Goal: Task Accomplishment & Management: Manage account settings

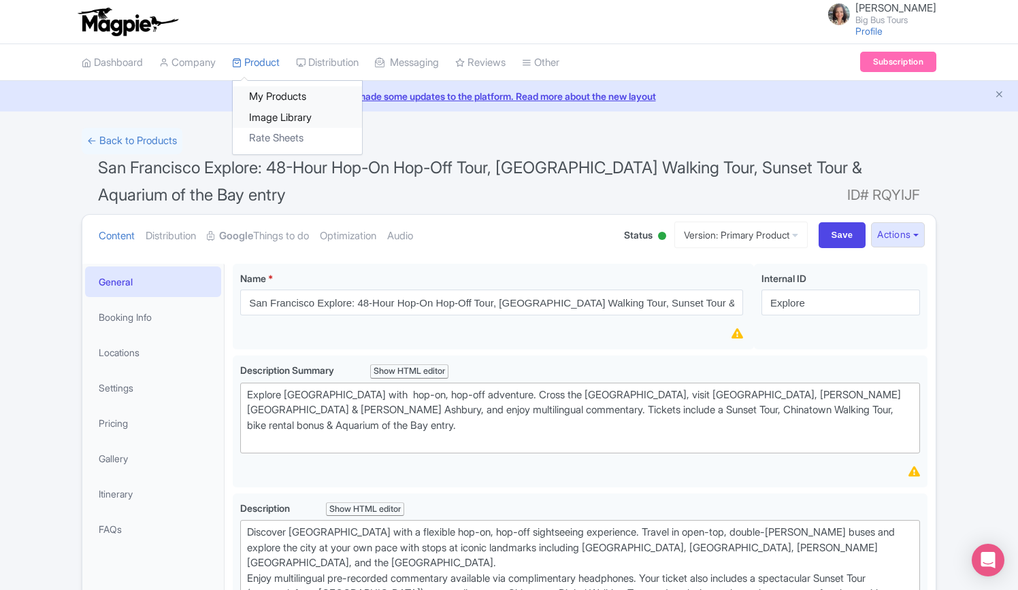
drag, startPoint x: 267, startPoint y: 93, endPoint x: 287, endPoint y: 109, distance: 25.2
click at [268, 94] on link "My Products" at bounding box center [297, 96] width 129 height 21
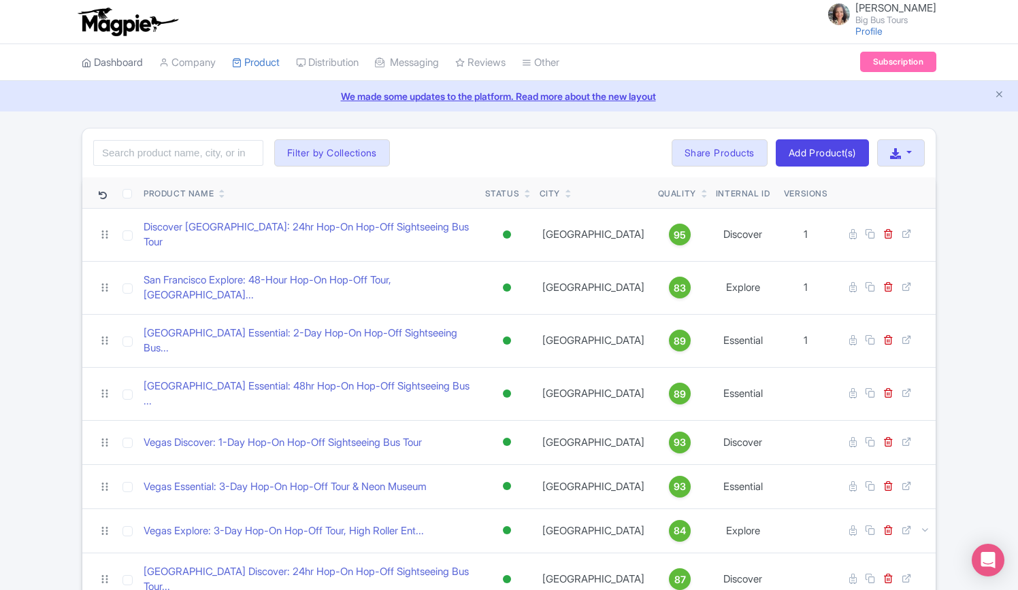
click at [121, 65] on link "Dashboard" at bounding box center [112, 62] width 61 height 37
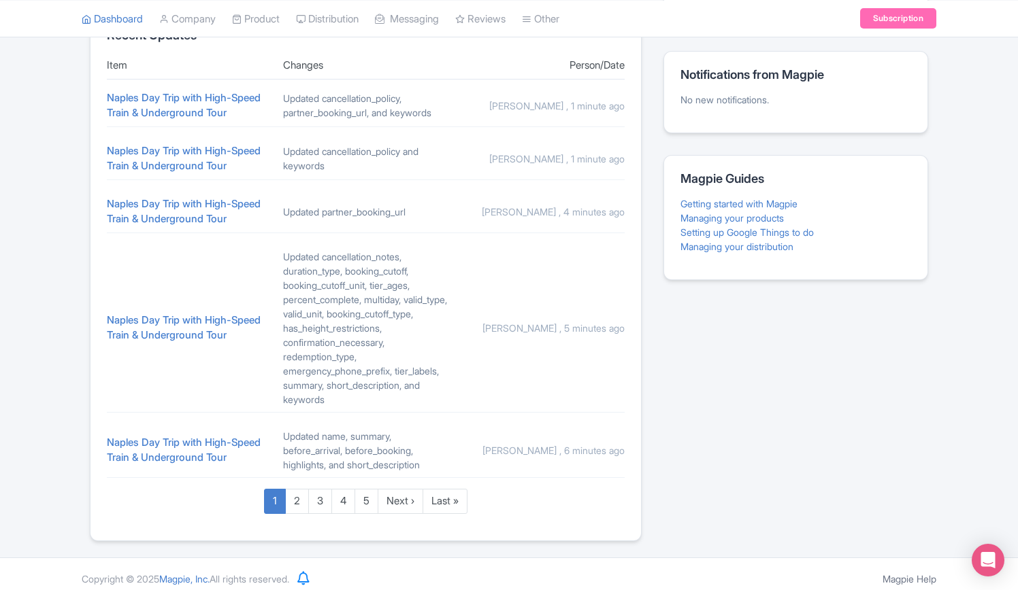
scroll to position [607, 0]
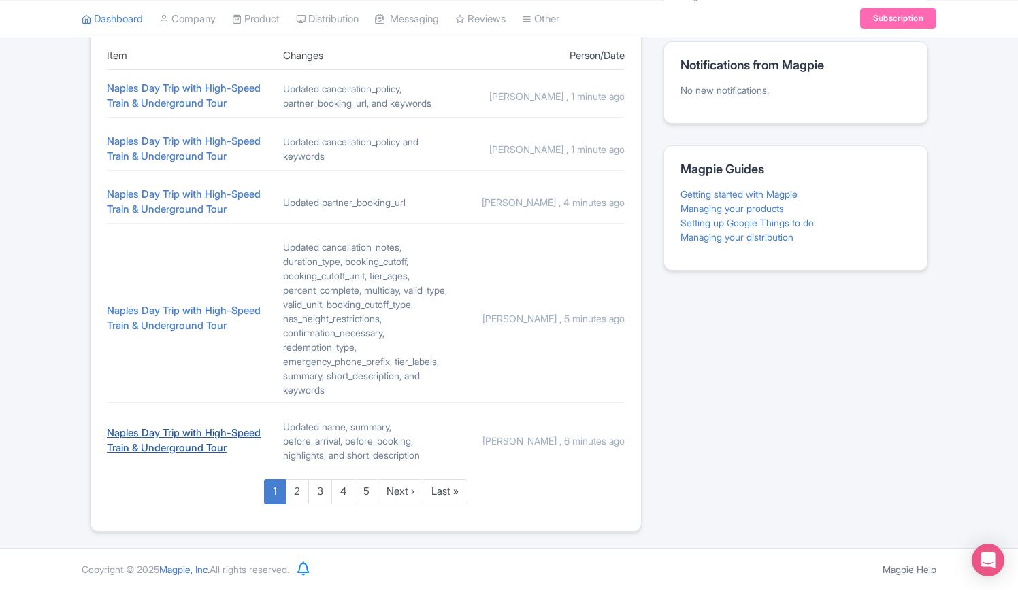
click at [174, 437] on link "Naples Day Trip with High-Speed Train & Underground Tour" at bounding box center [184, 441] width 154 height 29
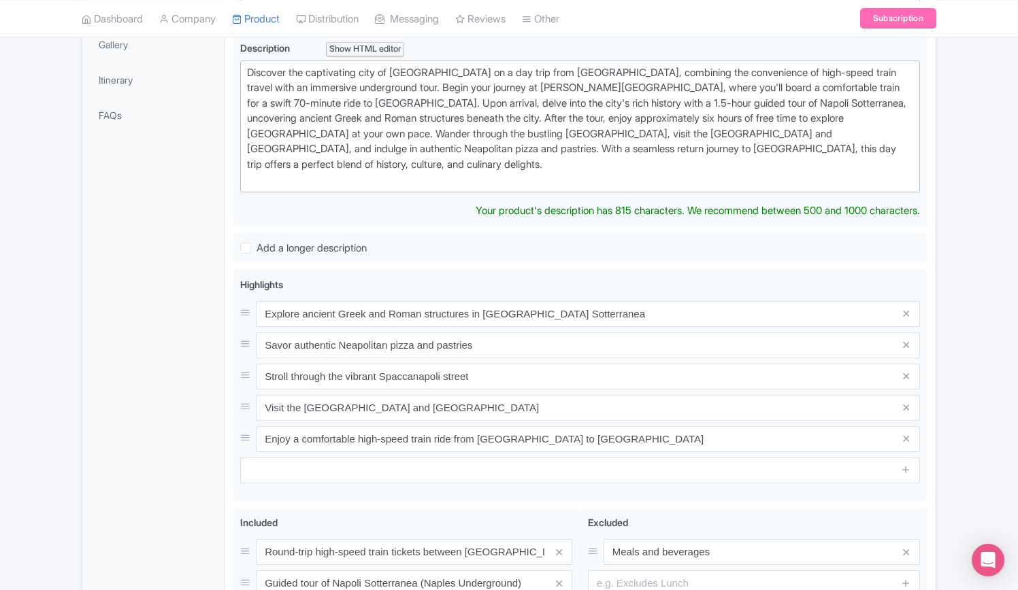
scroll to position [408, 0]
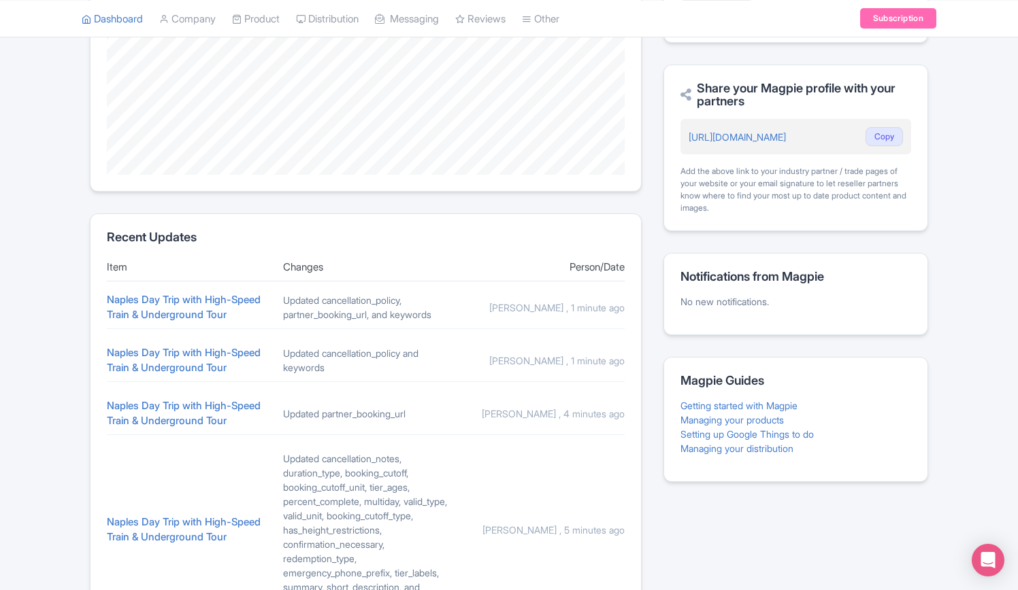
scroll to position [471, 0]
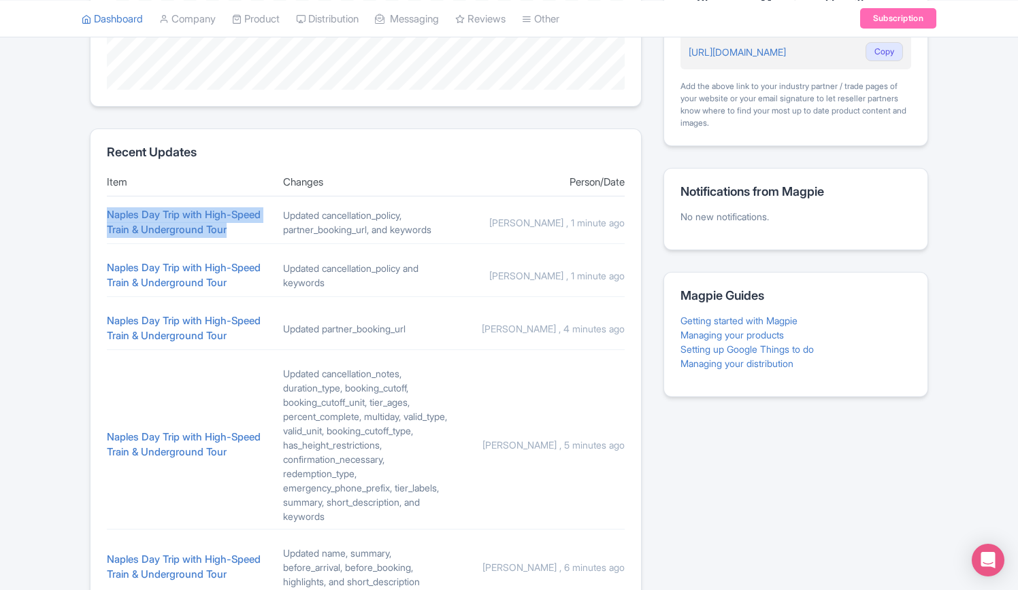
drag, startPoint x: 188, startPoint y: 225, endPoint x: 100, endPoint y: 216, distance: 88.3
click at [100, 216] on section "Recent Updates Item Changes Person/Date Naples Day Trip with High-Speed Train &…" at bounding box center [366, 394] width 552 height 530
copy link "Naples Day Trip with High-Speed Train & Underground Tour"
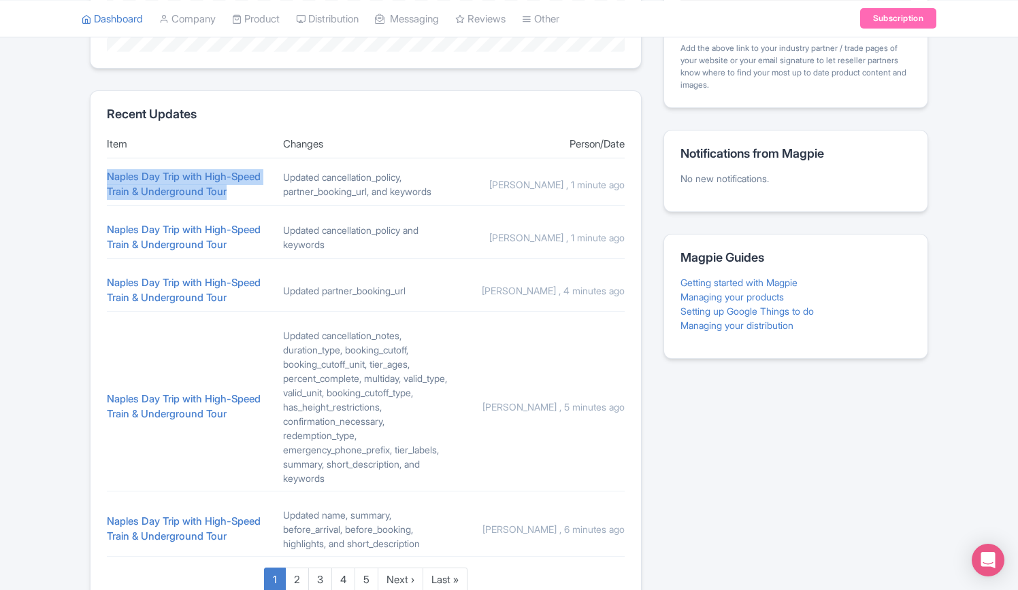
scroll to position [539, 0]
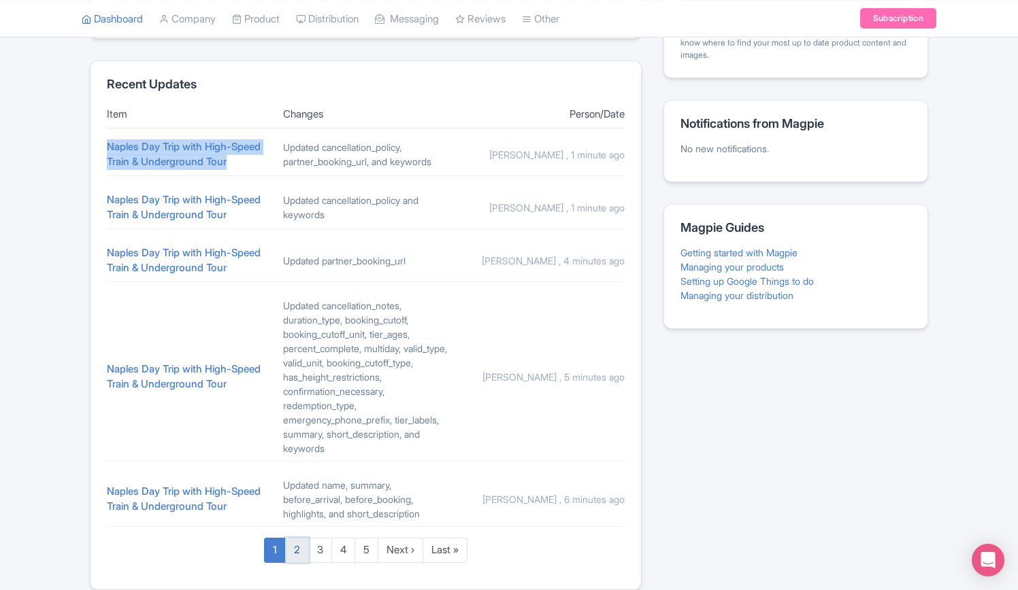
click at [297, 563] on link "2" at bounding box center [297, 550] width 24 height 25
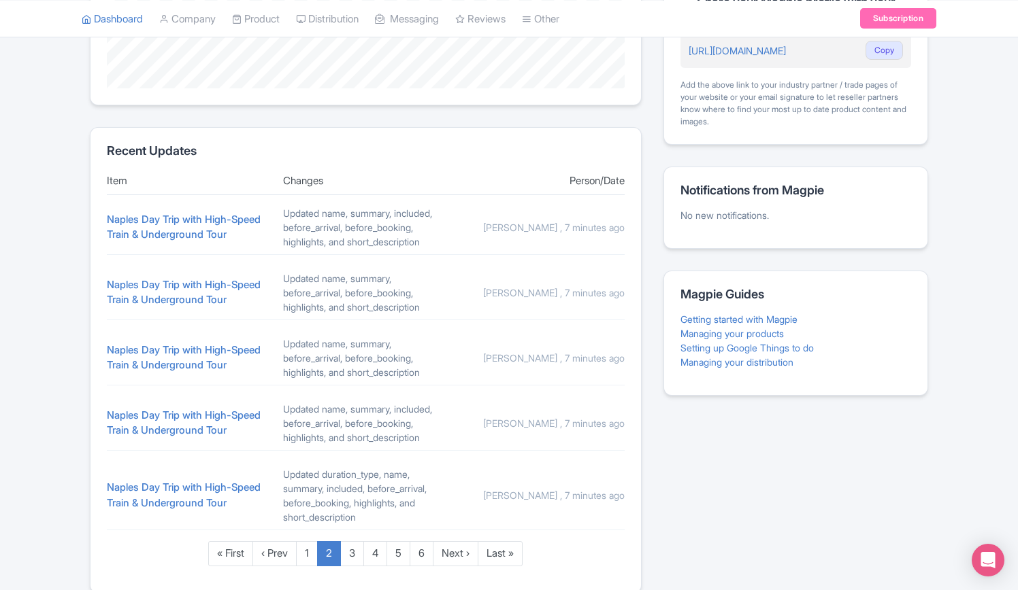
scroll to position [529, 0]
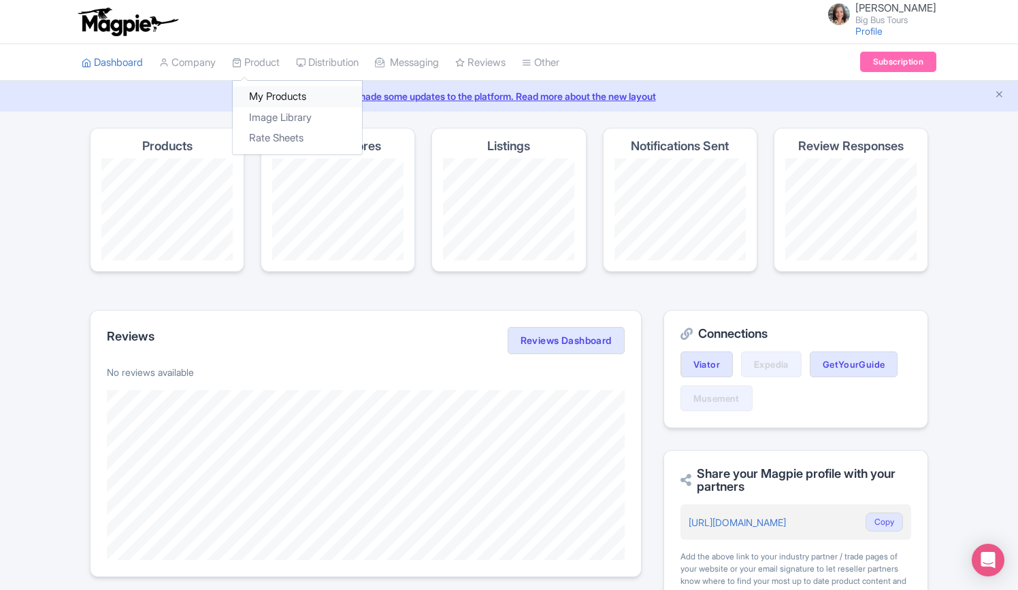
click at [272, 98] on link "My Products" at bounding box center [297, 96] width 129 height 21
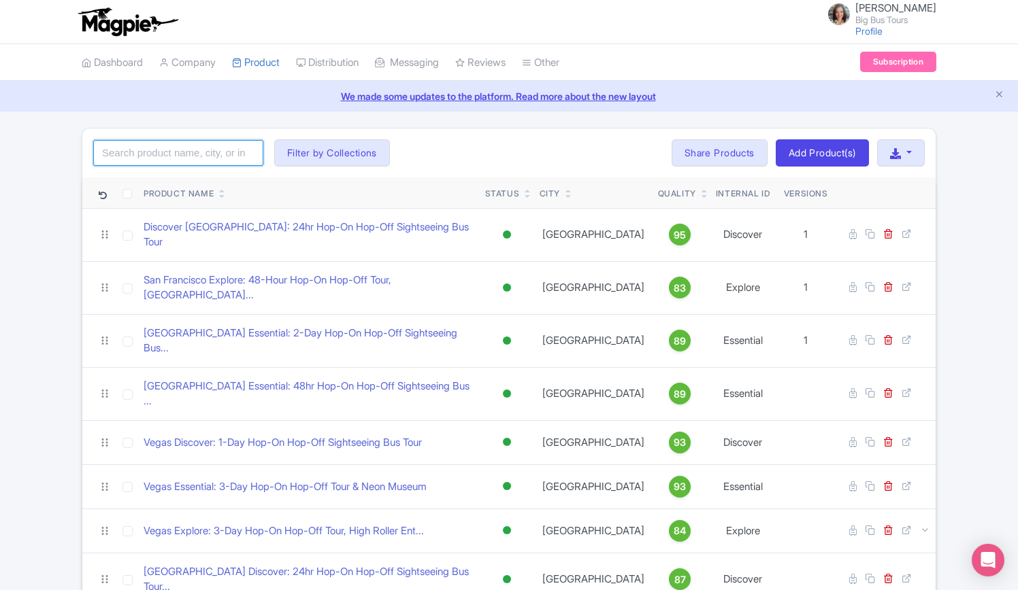
click at [182, 156] on input "search" at bounding box center [178, 153] width 170 height 26
type input "[GEOGRAPHIC_DATA]"
click button "Search" at bounding box center [0, 0] width 0 height 0
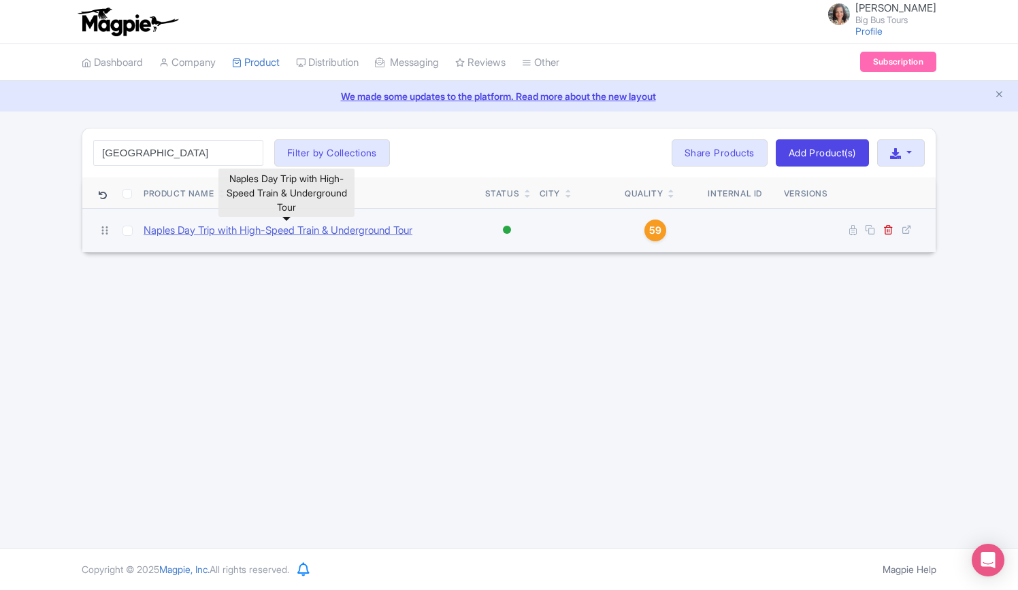
click at [227, 228] on link "Naples Day Trip with High-Speed Train & Underground Tour" at bounding box center [278, 231] width 269 height 16
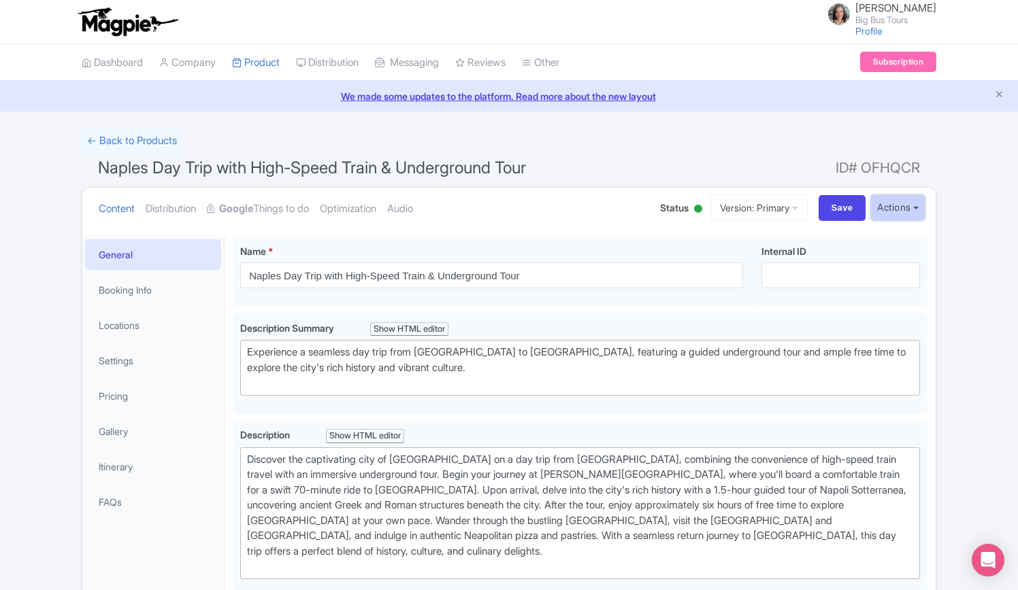
drag, startPoint x: 918, startPoint y: 205, endPoint x: 911, endPoint y: 212, distance: 9.6
click at [919, 203] on button "Actions" at bounding box center [898, 207] width 54 height 25
click at [725, 263] on link "Industry Partner View" at bounding box center [744, 266] width 130 height 21
click at [271, 94] on link "My Products" at bounding box center [297, 96] width 129 height 21
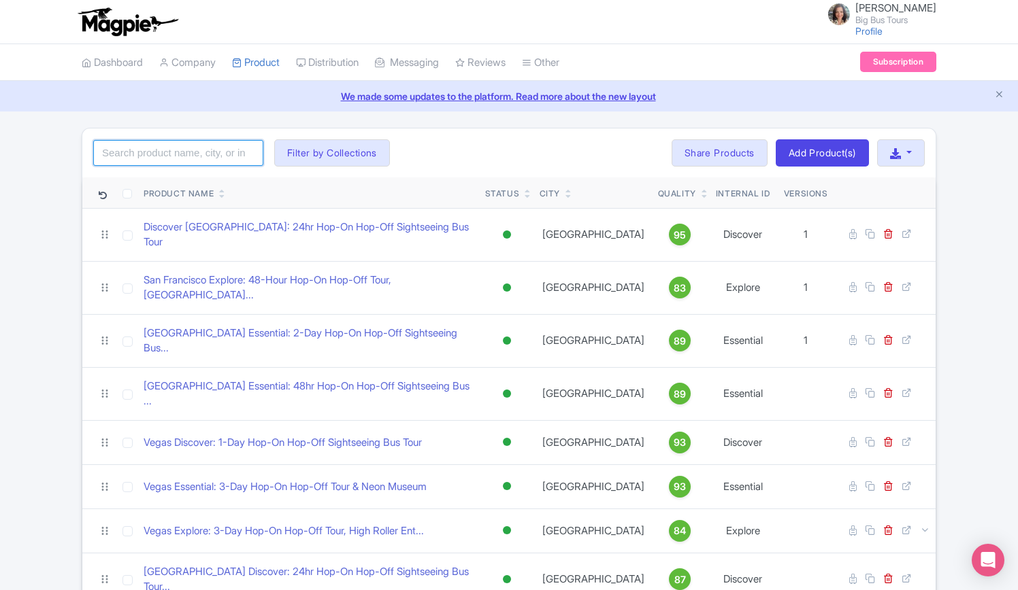
click at [207, 150] on input "search" at bounding box center [178, 153] width 170 height 26
type input "[GEOGRAPHIC_DATA]"
click button "Search" at bounding box center [0, 0] width 0 height 0
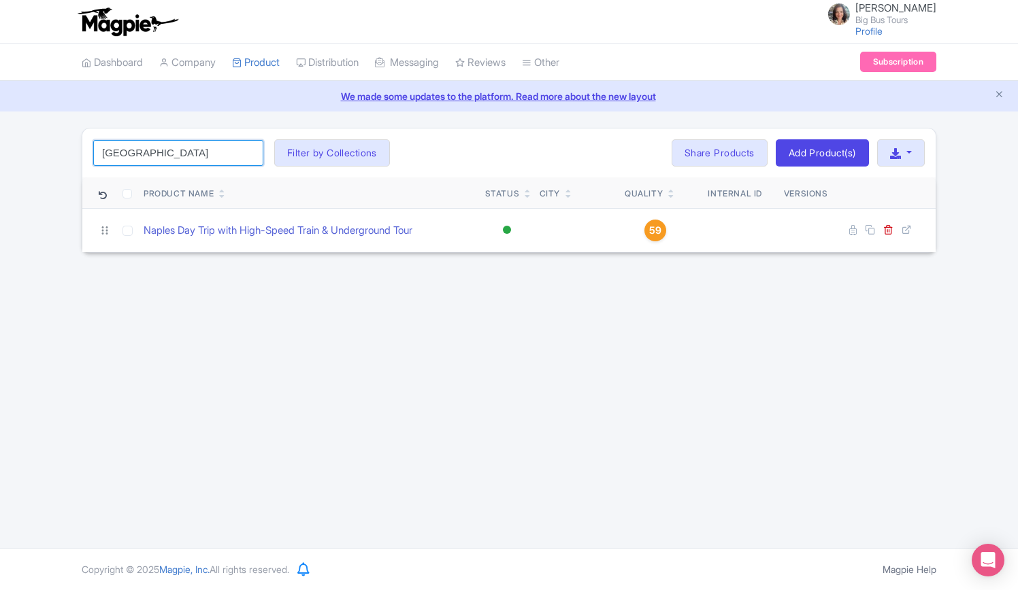
click at [163, 157] on input "[GEOGRAPHIC_DATA]" at bounding box center [178, 153] width 170 height 26
click at [120, 59] on link "Dashboard" at bounding box center [112, 62] width 61 height 37
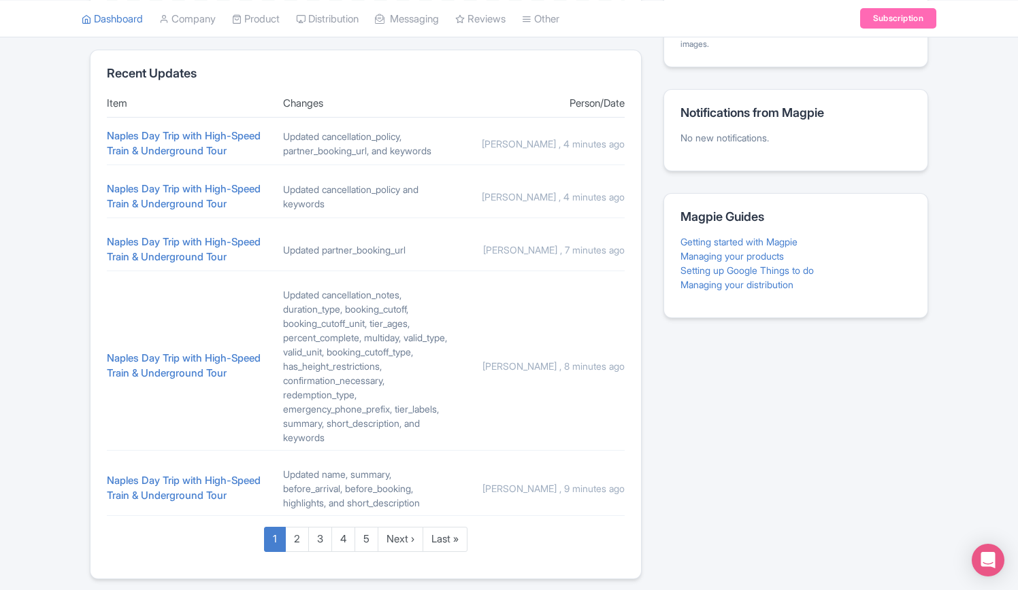
scroll to position [607, 0]
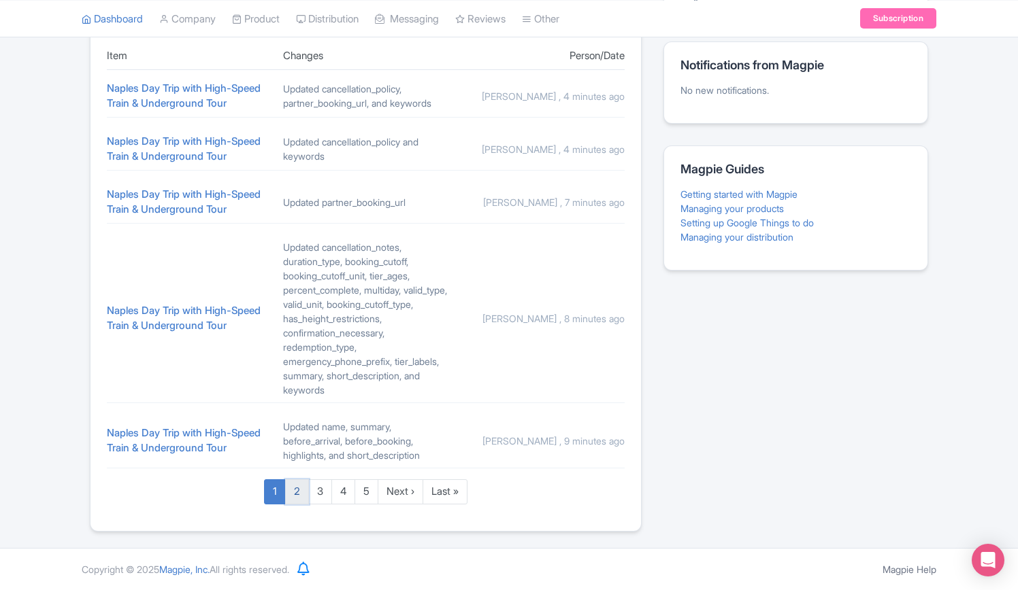
click at [296, 488] on link "2" at bounding box center [297, 492] width 24 height 25
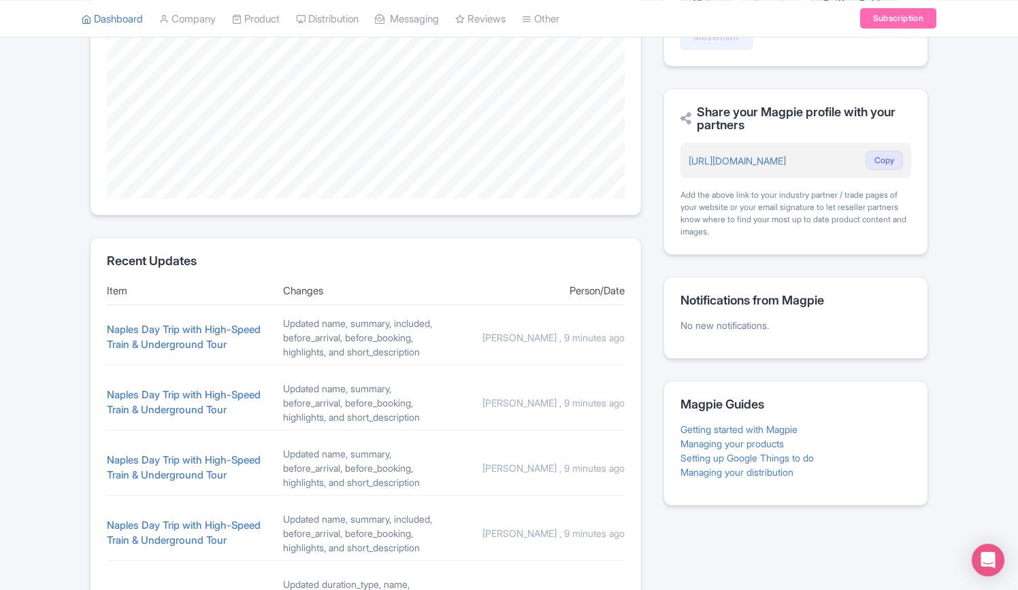
scroll to position [529, 0]
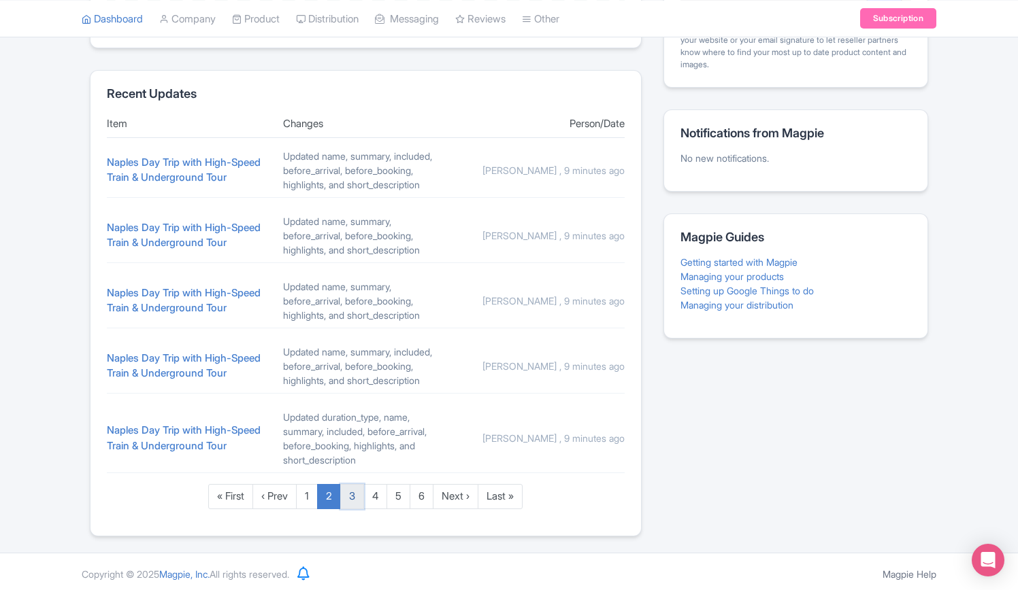
click at [356, 495] on link "3" at bounding box center [352, 496] width 24 height 25
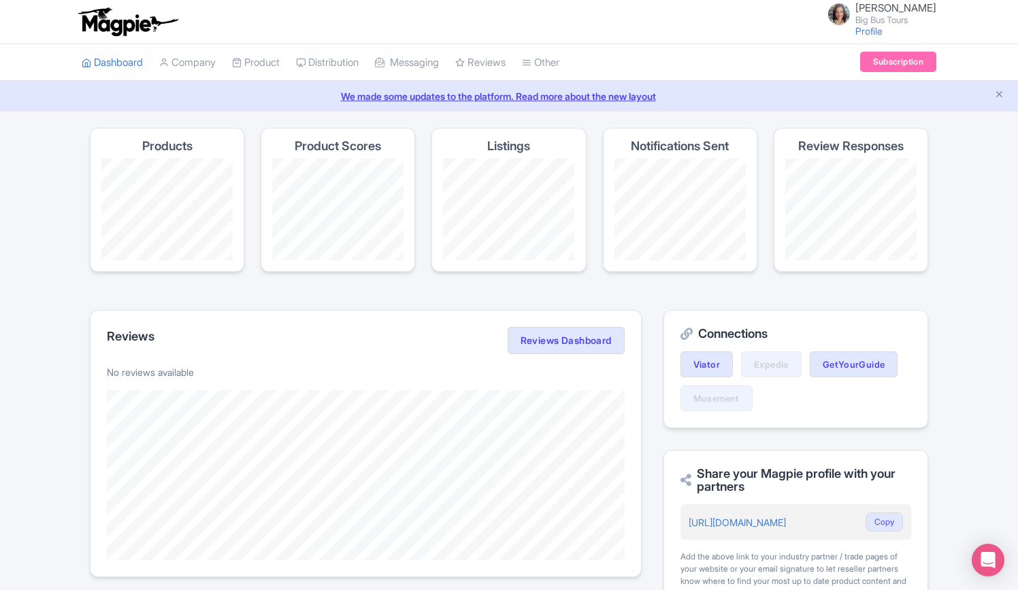
click at [512, 133] on div "Listings" at bounding box center [508, 200] width 154 height 144
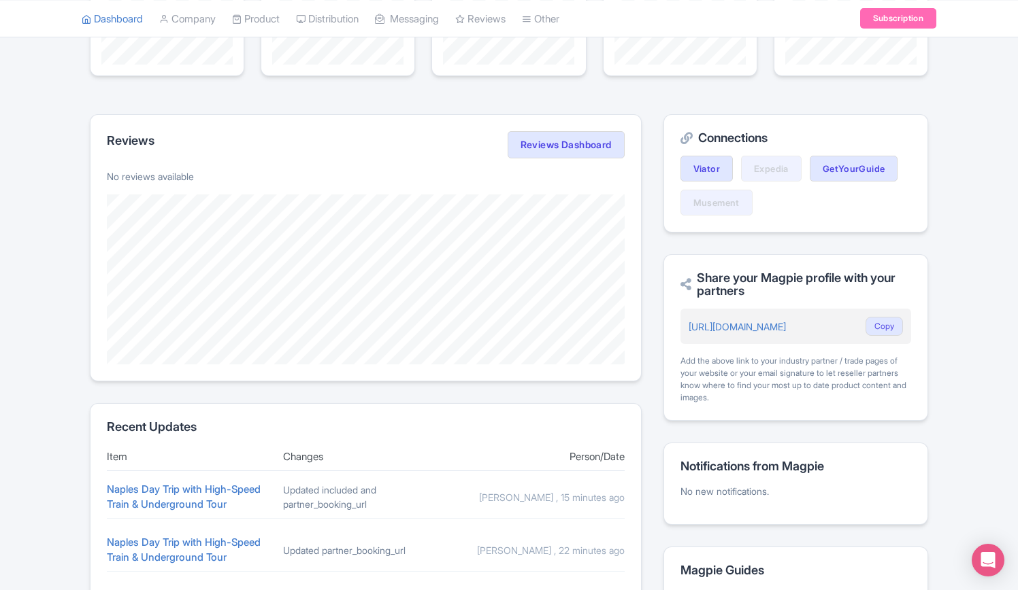
scroll to position [136, 0]
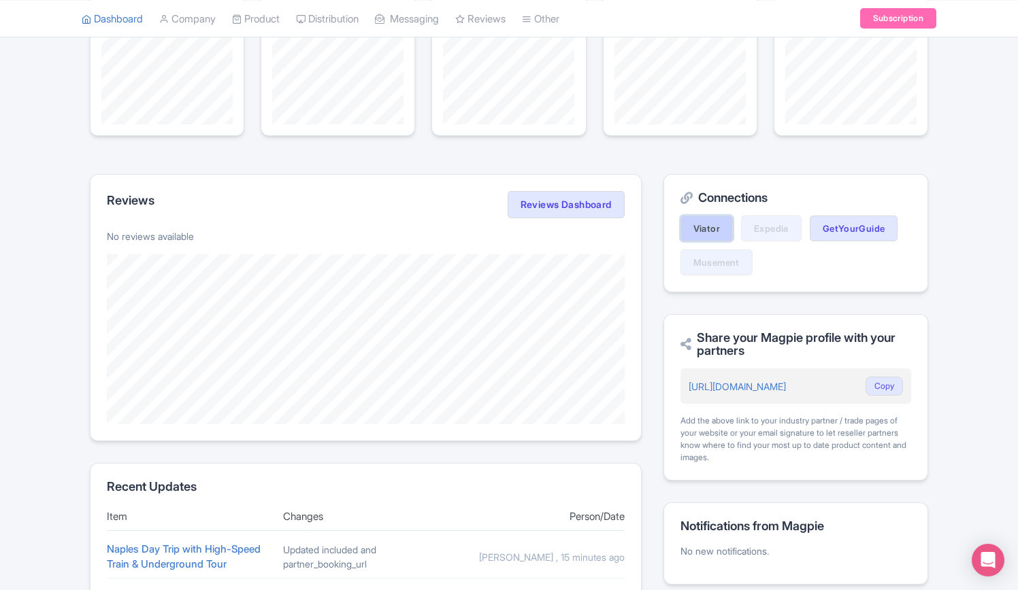
click at [714, 222] on link "Viator" at bounding box center [706, 229] width 52 height 26
click at [850, 224] on link "GetYourGuide" at bounding box center [853, 229] width 88 height 26
click at [827, 224] on link "GetYourGuide" at bounding box center [853, 229] width 88 height 26
click at [840, 220] on link "GetYourGuide" at bounding box center [853, 229] width 88 height 26
click at [707, 222] on link "Viator" at bounding box center [706, 229] width 52 height 26
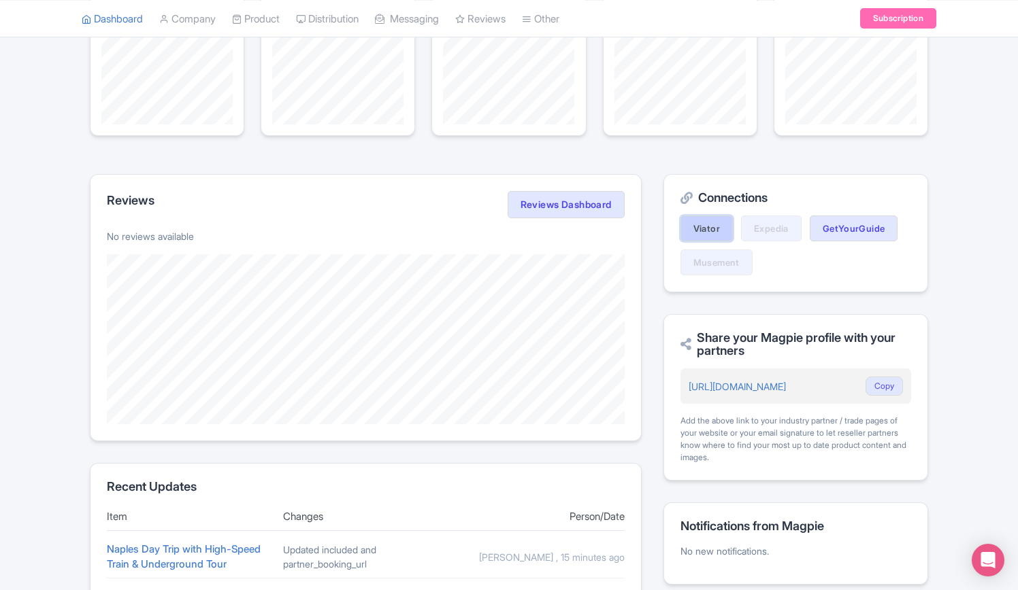
click at [704, 228] on link "Viator" at bounding box center [706, 229] width 52 height 26
click at [835, 224] on link "GetYourGuide" at bounding box center [853, 229] width 88 height 26
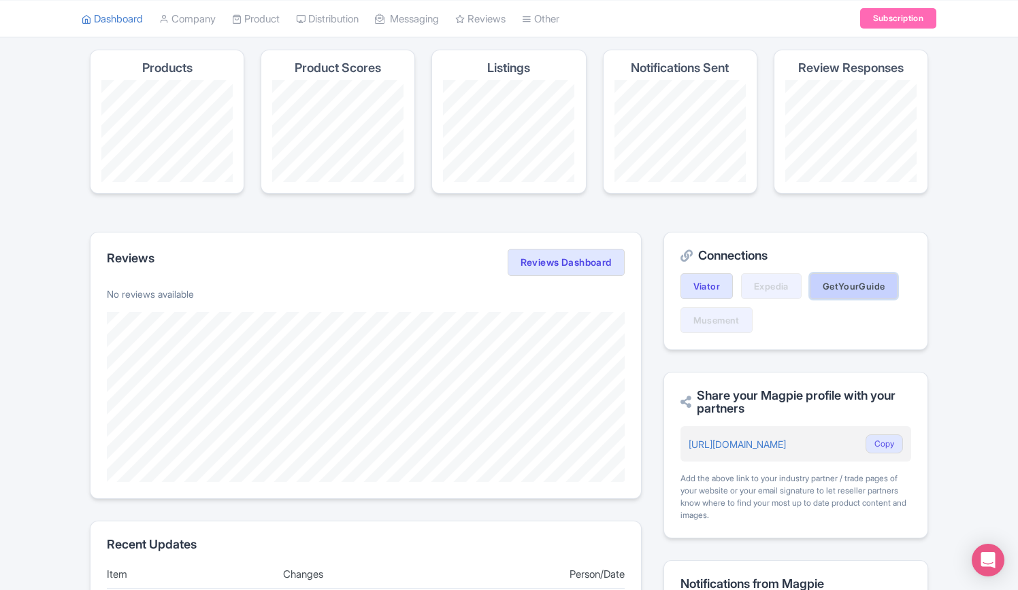
scroll to position [0, 0]
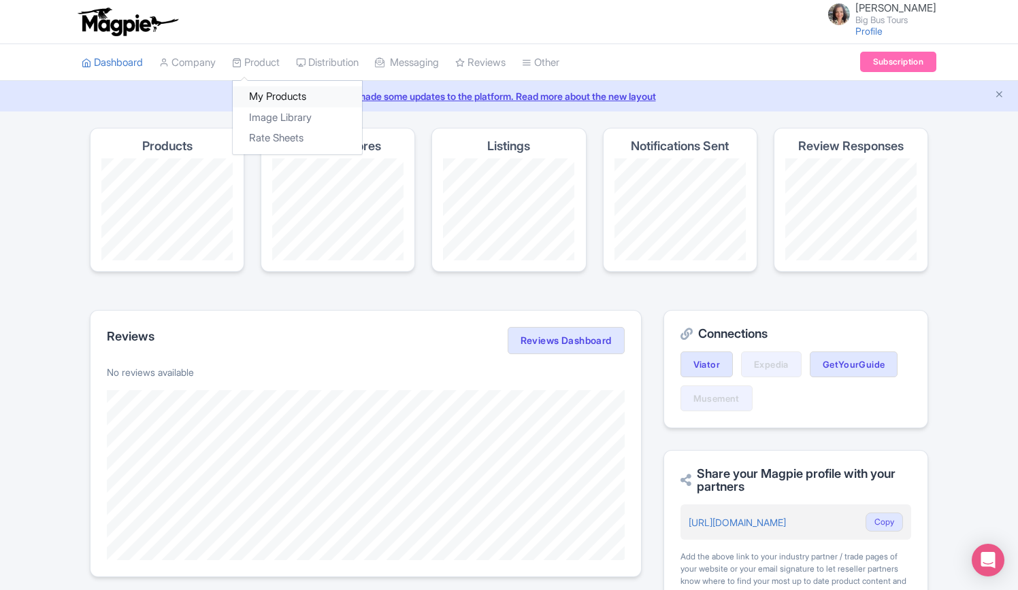
click at [263, 92] on link "My Products" at bounding box center [297, 96] width 129 height 21
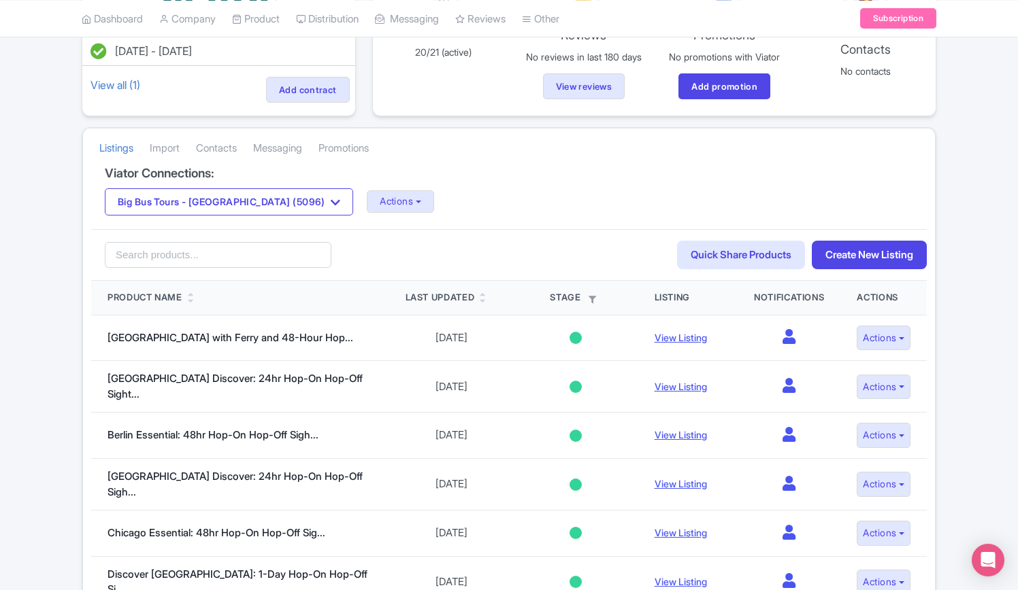
scroll to position [272, 0]
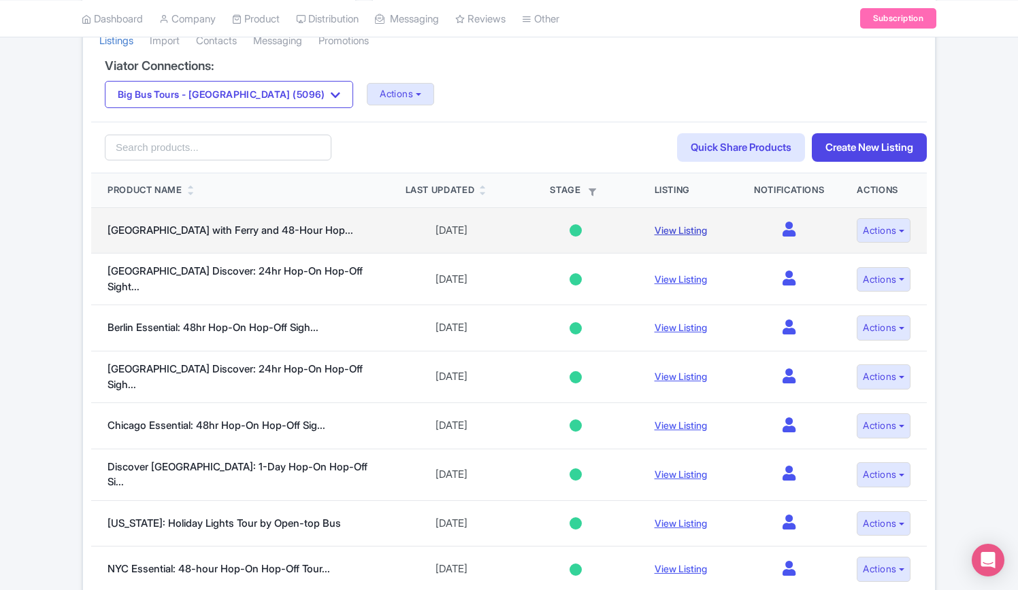
click at [670, 230] on link "View Listing" at bounding box center [680, 230] width 52 height 12
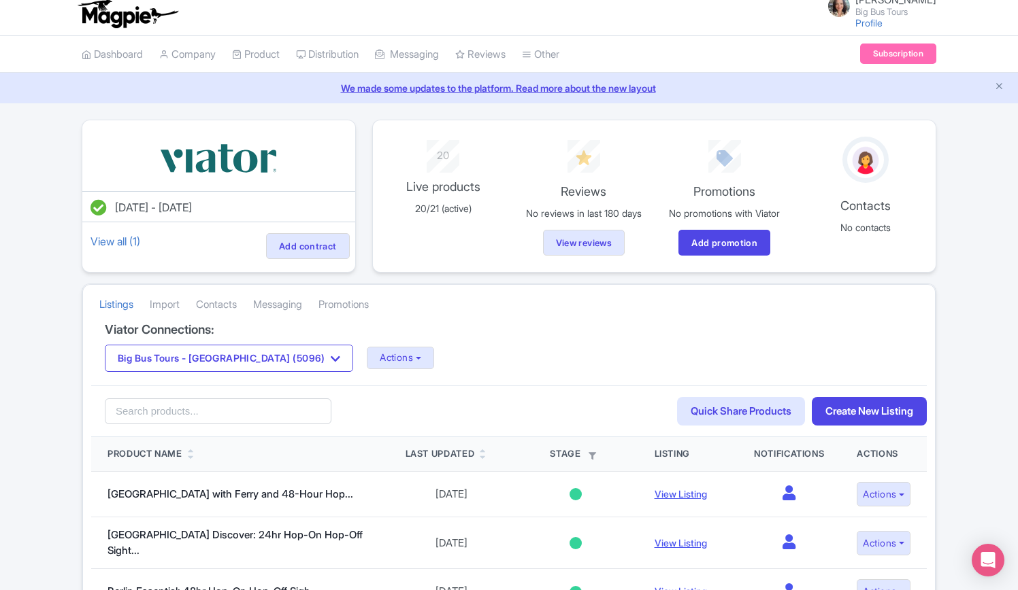
scroll to position [0, 0]
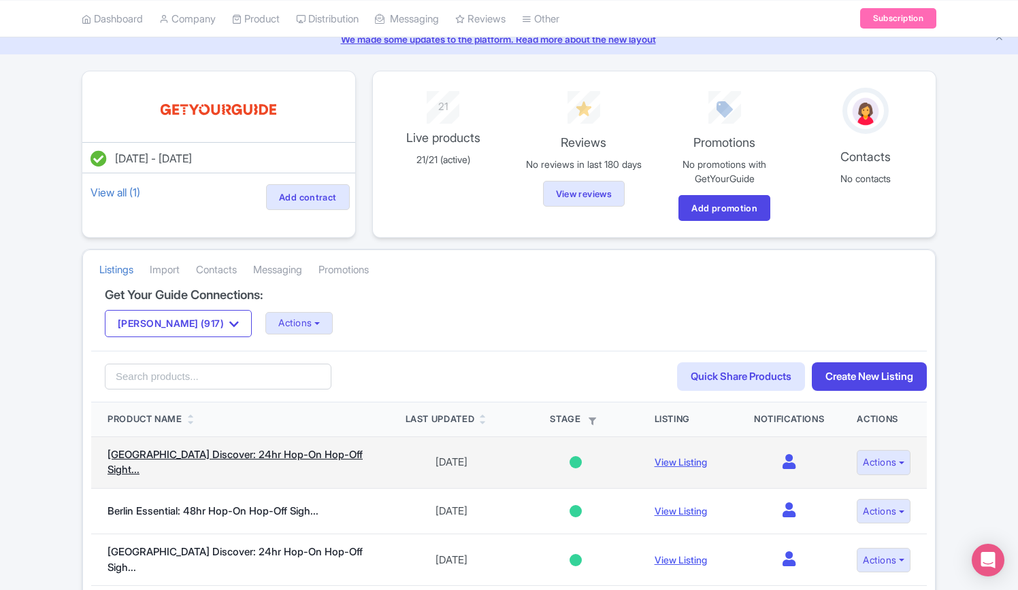
scroll to position [136, 0]
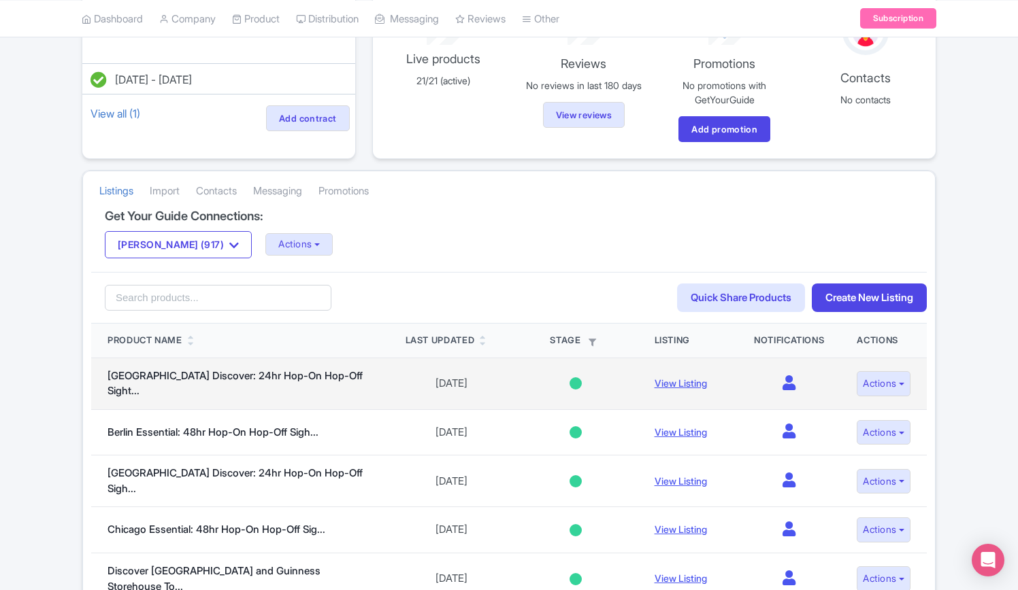
drag, startPoint x: 163, startPoint y: 373, endPoint x: 199, endPoint y: 364, distance: 37.3
click at [163, 373] on link "Berlin Discover: 24hr Hop-On Hop-Off Sight..." at bounding box center [234, 383] width 255 height 29
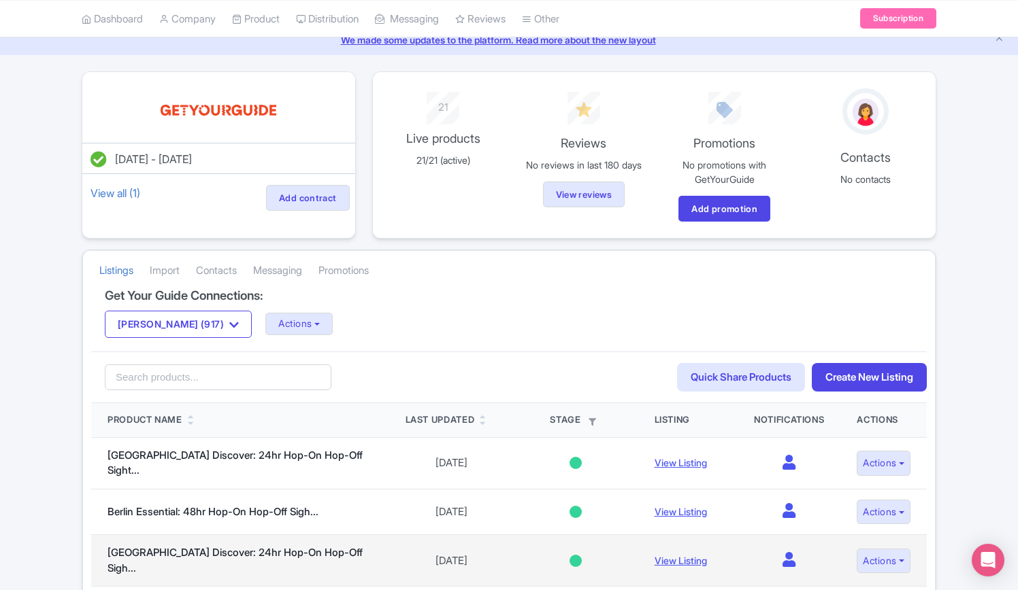
scroll to position [136, 0]
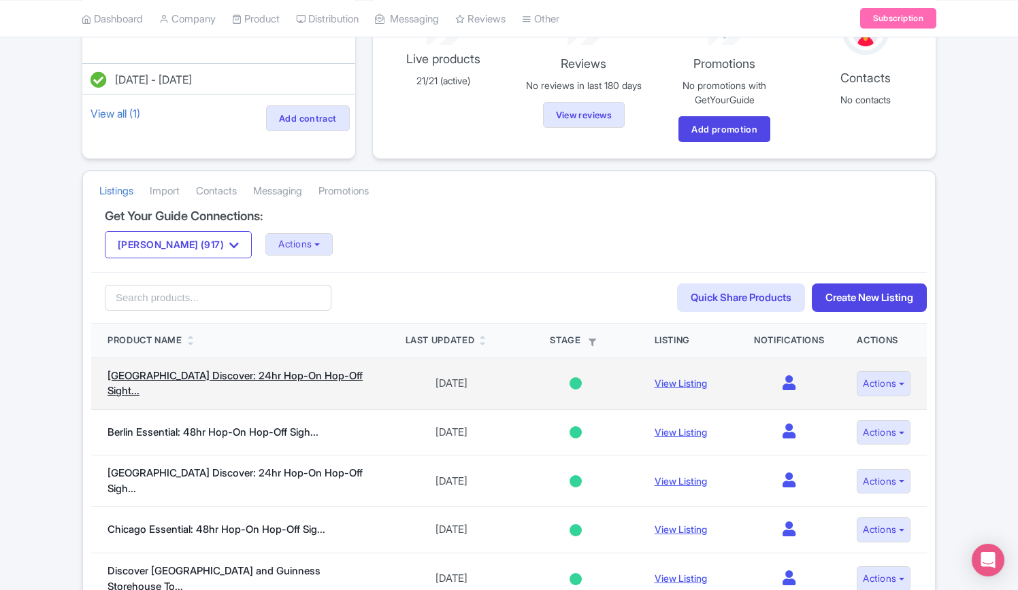
click at [261, 381] on link "[GEOGRAPHIC_DATA] Discover: 24hr Hop-On Hop-Off Sight..." at bounding box center [234, 383] width 255 height 29
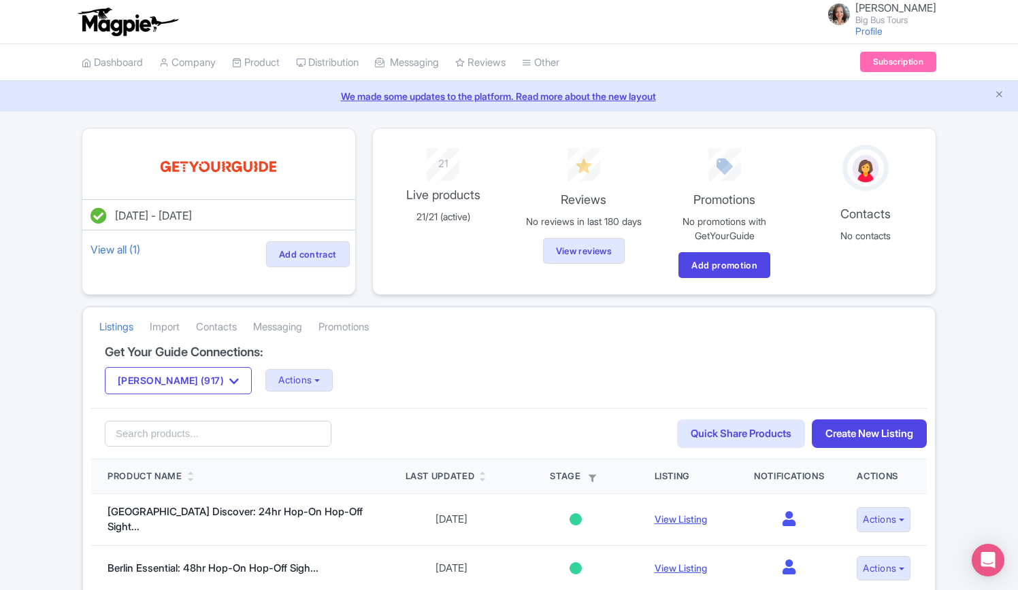
scroll to position [136, 0]
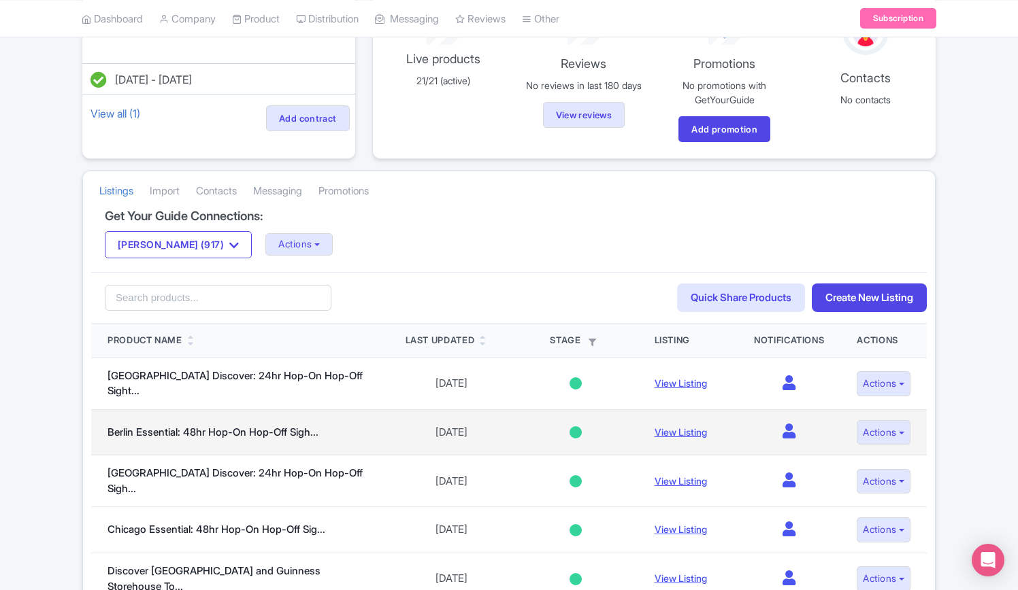
drag, startPoint x: 680, startPoint y: 418, endPoint x: 682, endPoint y: 412, distance: 6.9
click at [680, 427] on link "View Listing" at bounding box center [680, 433] width 52 height 12
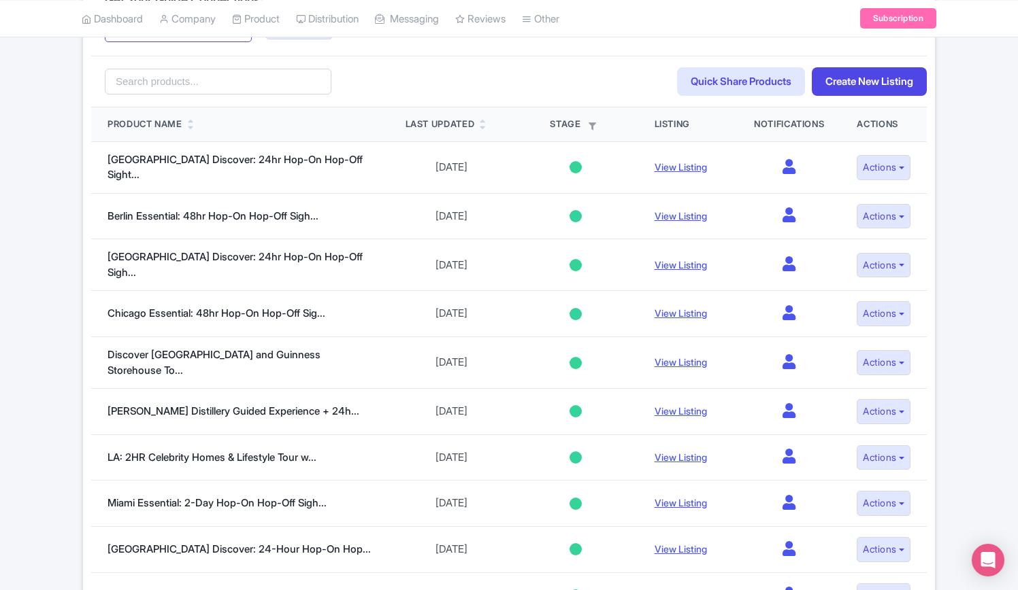
scroll to position [544, 0]
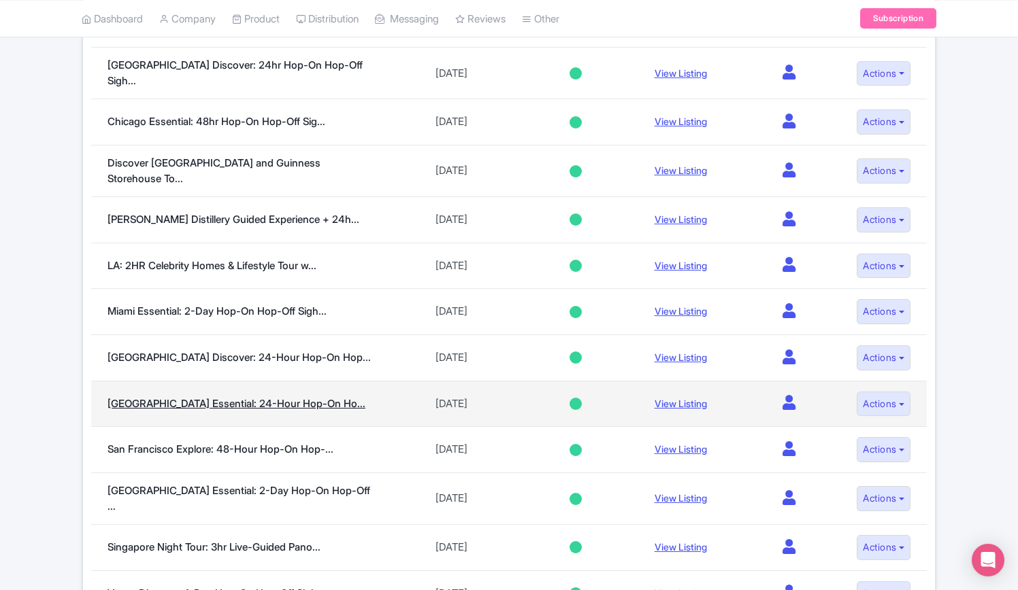
click at [162, 397] on link "[GEOGRAPHIC_DATA] Essential: 24-Hour Hop-On Ho..." at bounding box center [236, 403] width 258 height 13
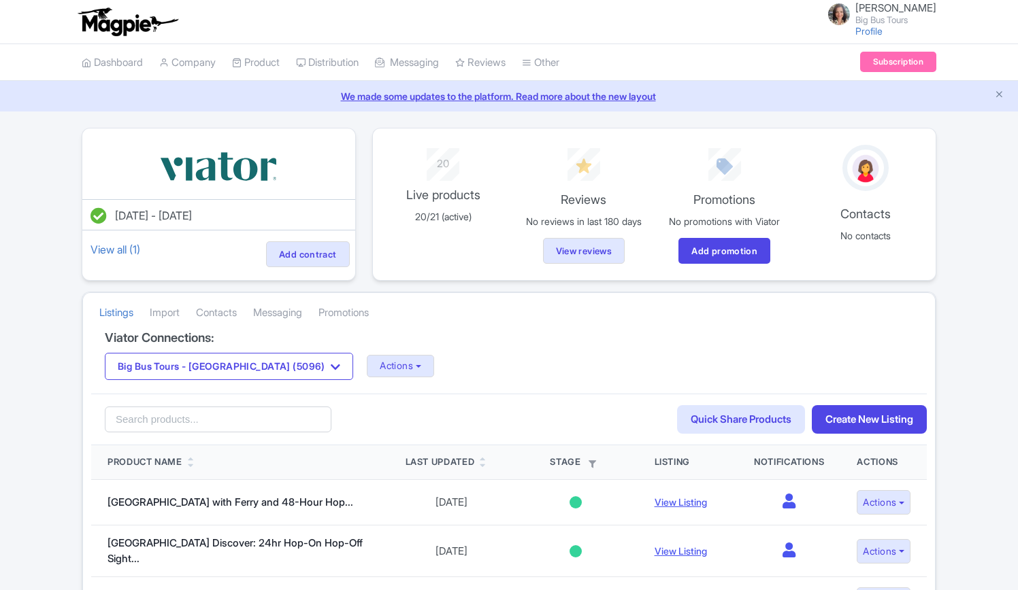
scroll to position [476, 0]
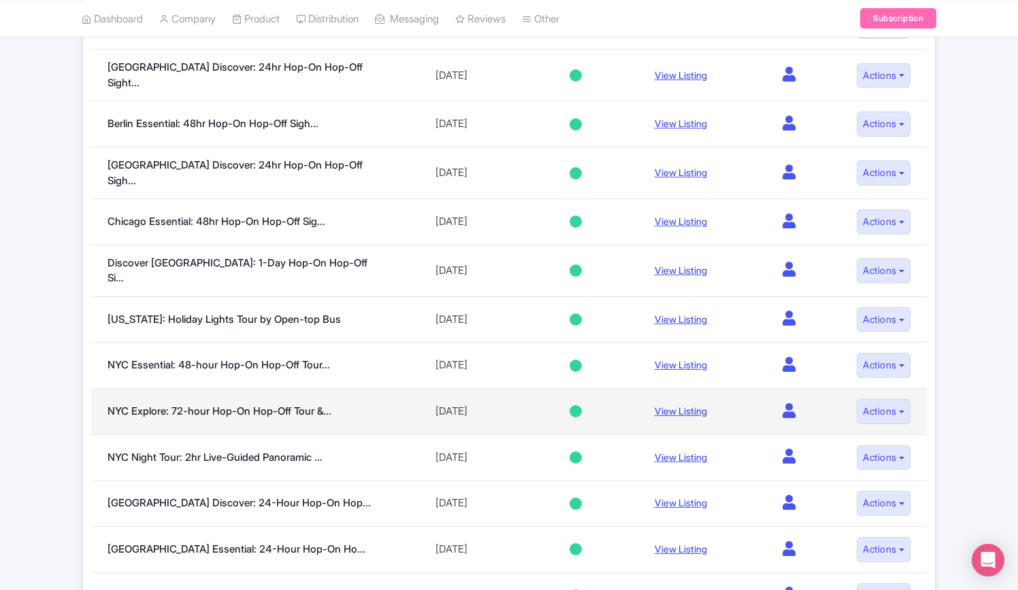
drag, startPoint x: 227, startPoint y: 383, endPoint x: 231, endPoint y: 376, distance: 8.3
click at [227, 405] on link "NYC Explore: 72-hour Hop-On Hop-Off Tour &..." at bounding box center [219, 411] width 224 height 13
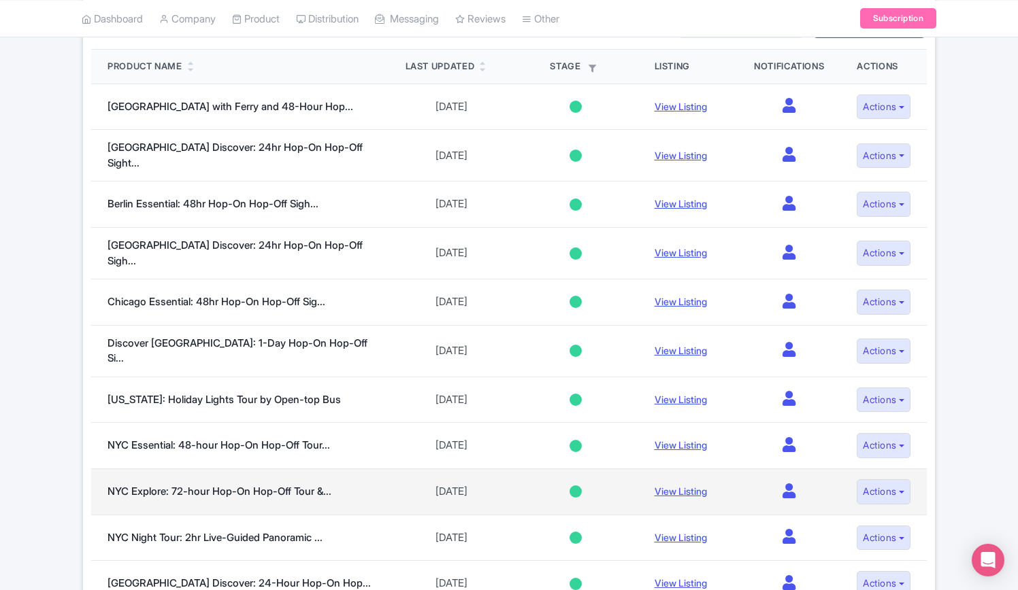
scroll to position [408, 0]
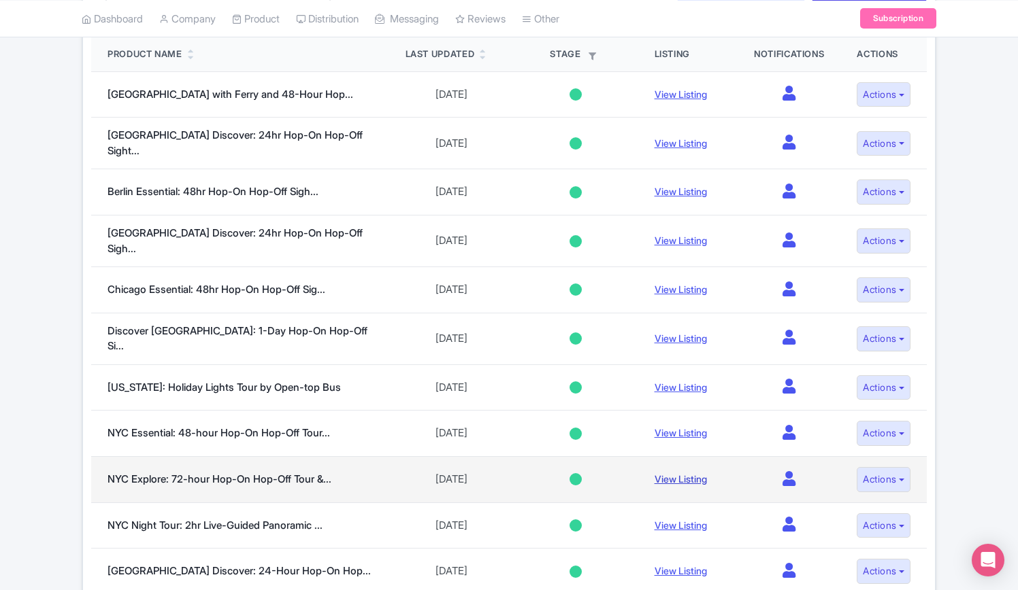
click at [676, 473] on link "View Listing" at bounding box center [680, 479] width 52 height 12
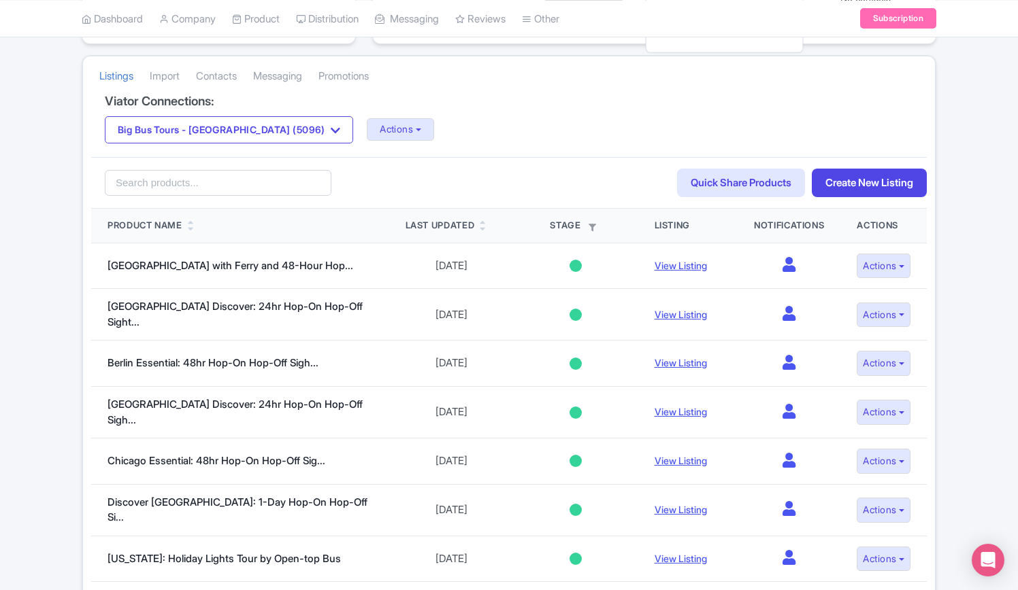
scroll to position [68, 0]
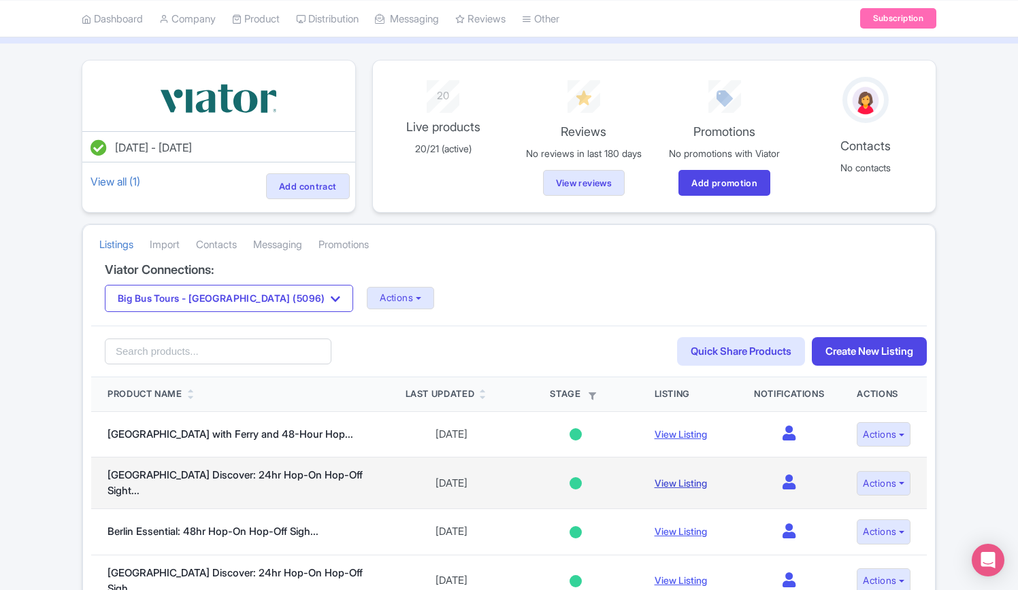
click at [669, 478] on link "View Listing" at bounding box center [680, 484] width 52 height 12
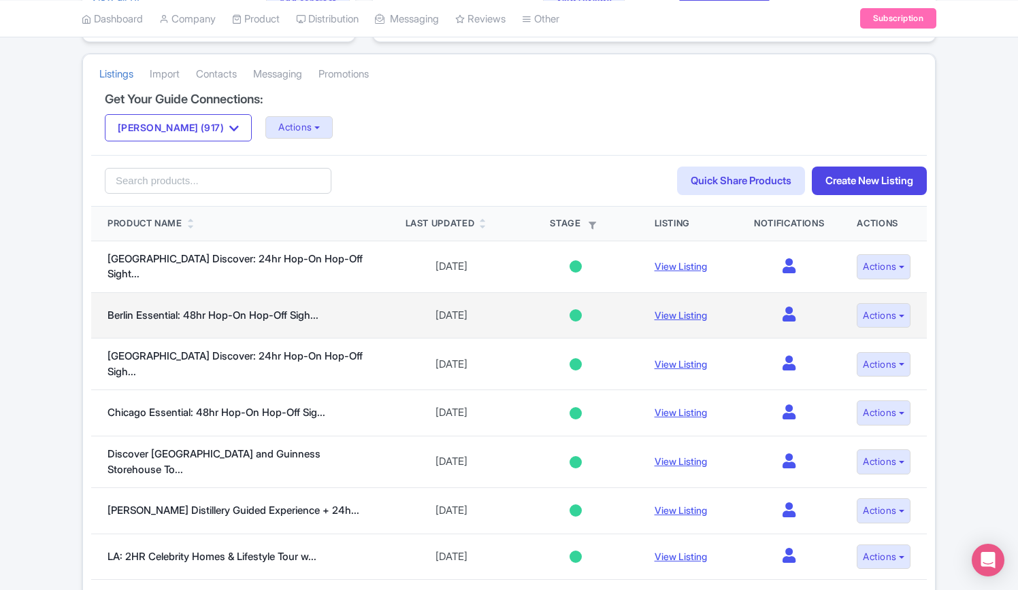
scroll to position [272, 0]
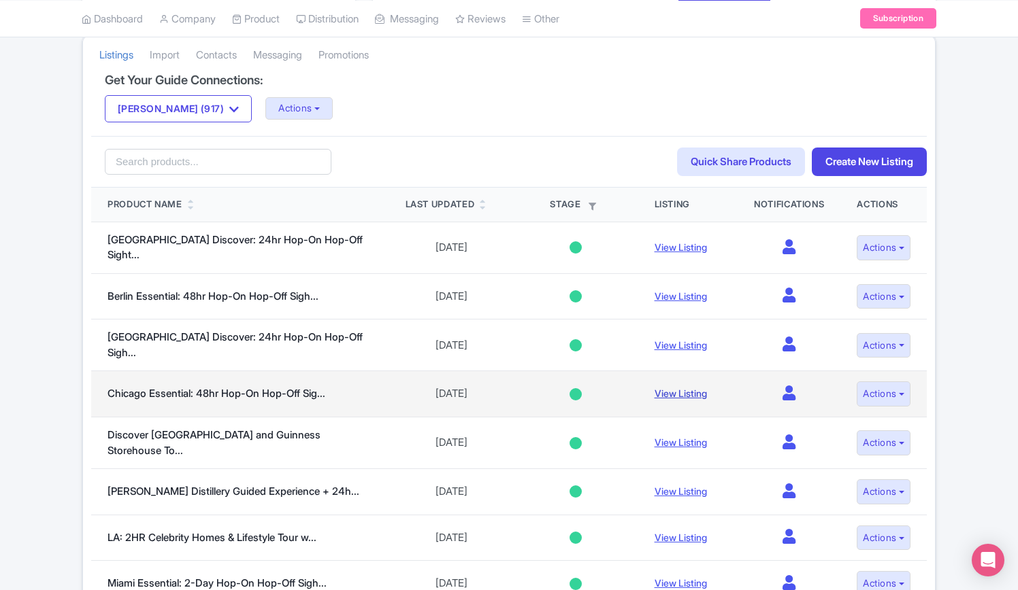
click at [674, 388] on link "View Listing" at bounding box center [680, 394] width 52 height 12
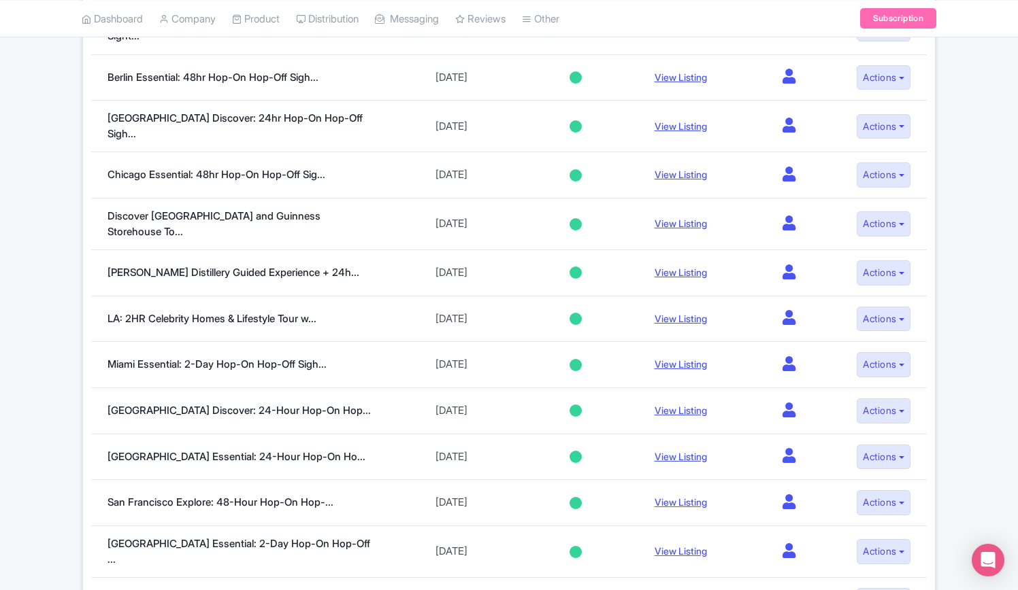
scroll to position [680, 0]
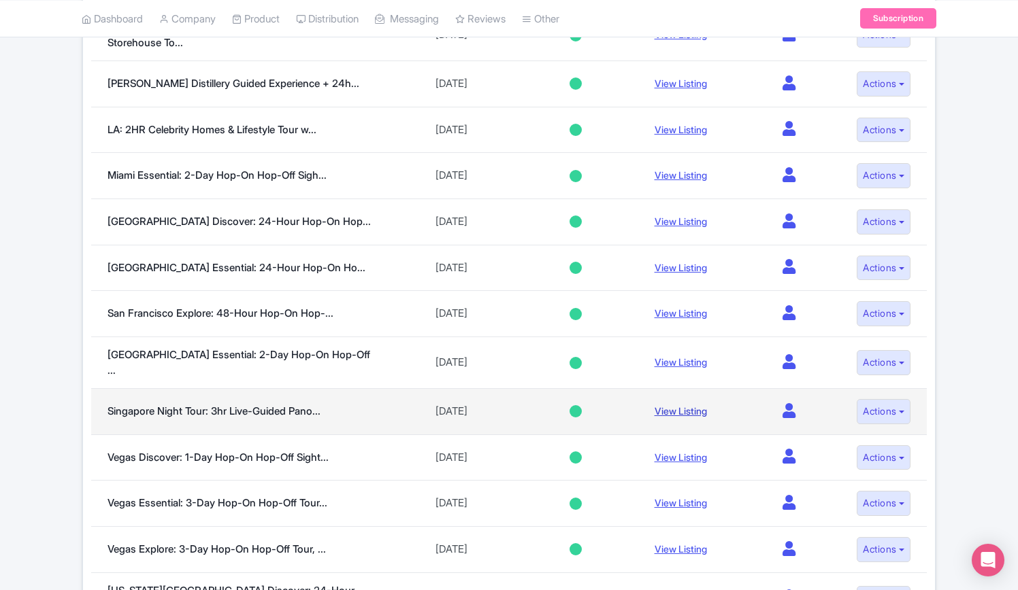
click at [680, 405] on link "View Listing" at bounding box center [680, 411] width 52 height 12
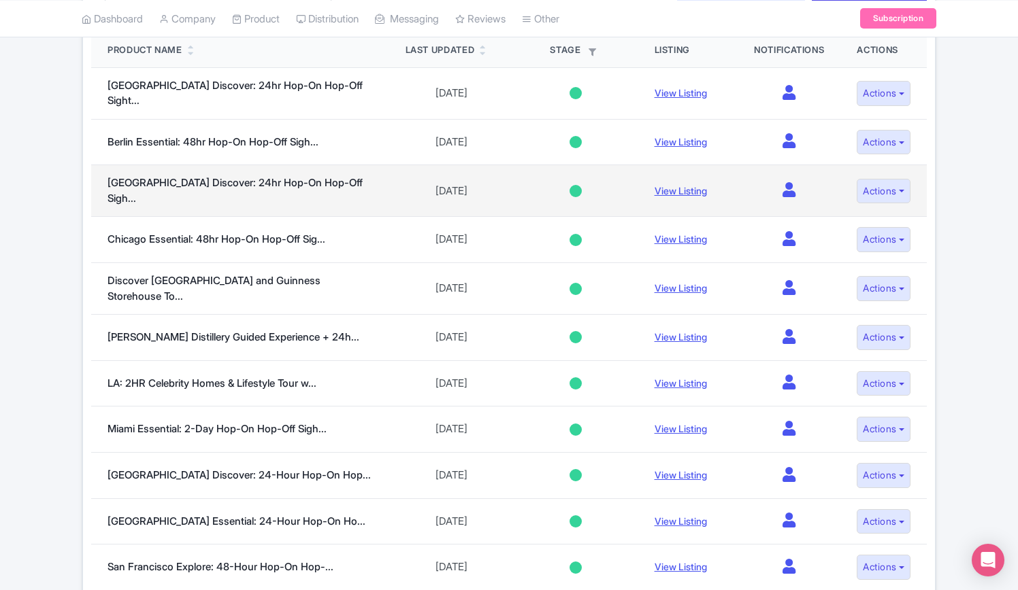
scroll to position [204, 0]
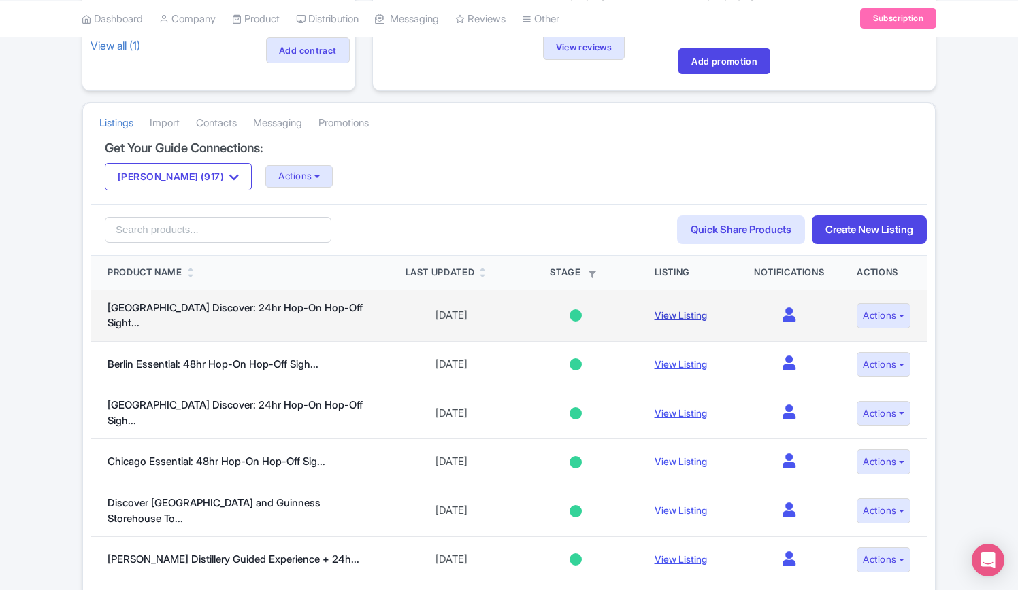
click at [660, 310] on link "View Listing" at bounding box center [680, 316] width 52 height 12
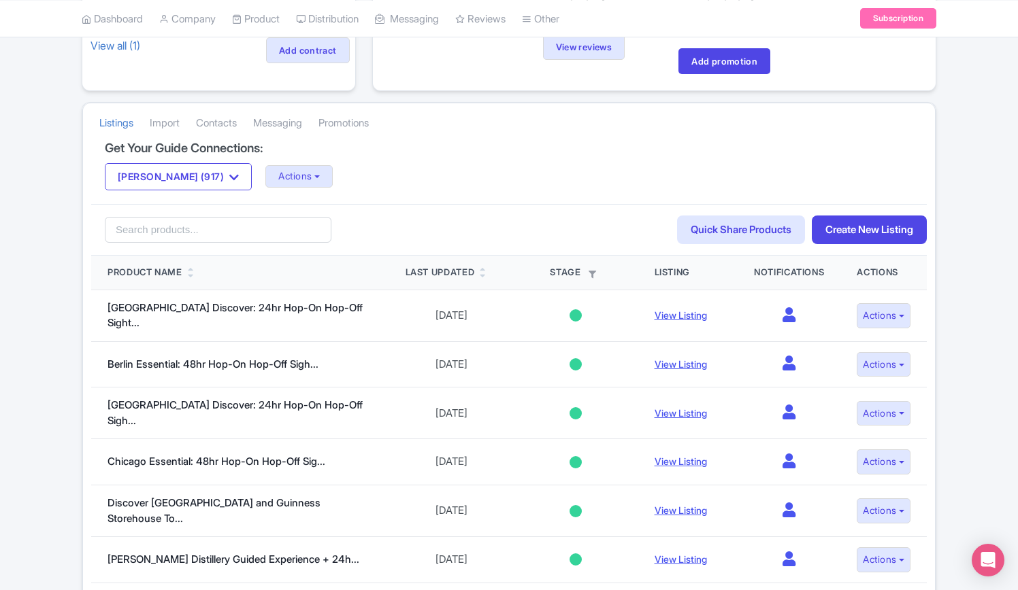
scroll to position [680, 0]
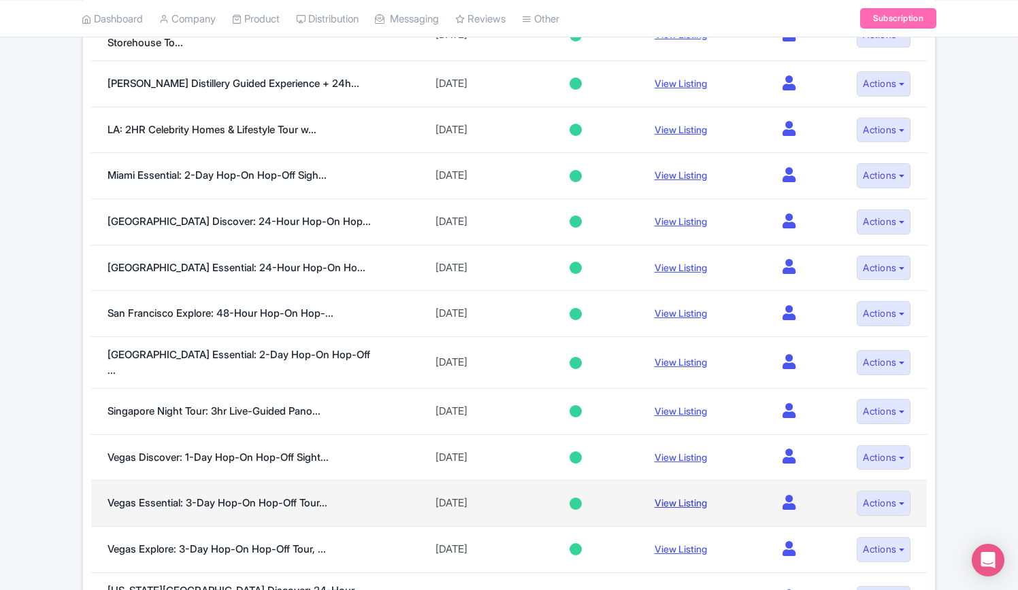
click at [667, 497] on link "View Listing" at bounding box center [680, 503] width 52 height 12
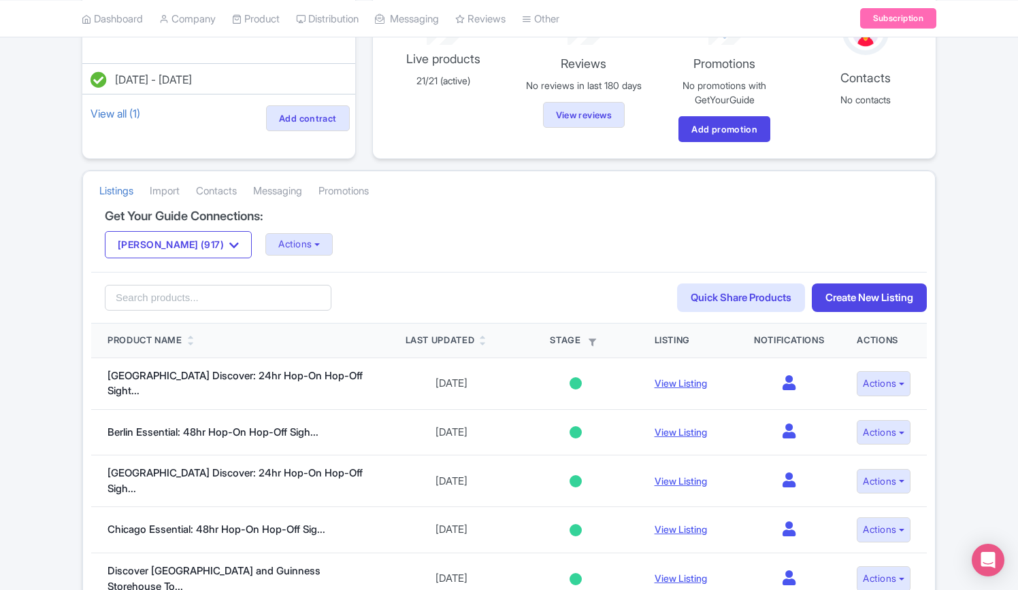
scroll to position [340, 0]
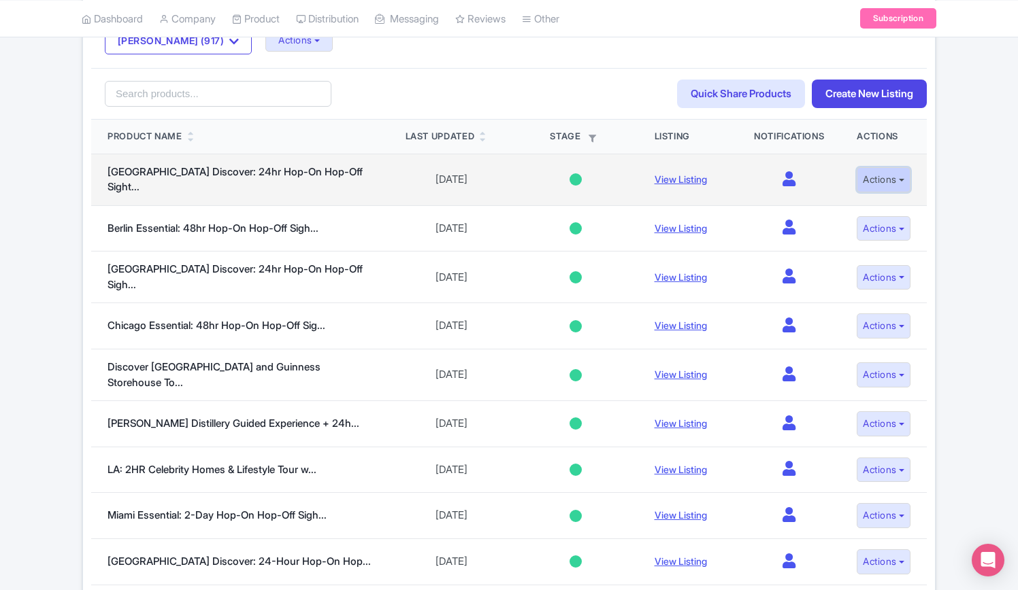
click at [902, 171] on button "Actions" at bounding box center [883, 179] width 54 height 25
click at [833, 200] on link "Edit listing" at bounding box center [849, 209] width 129 height 21
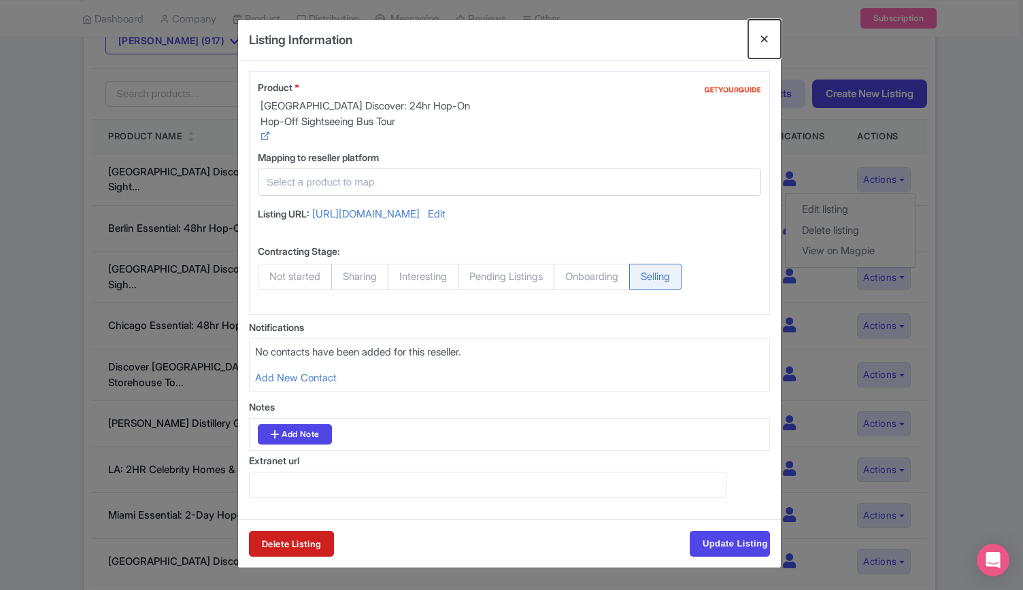
click at [761, 36] on button "Close" at bounding box center [764, 39] width 33 height 39
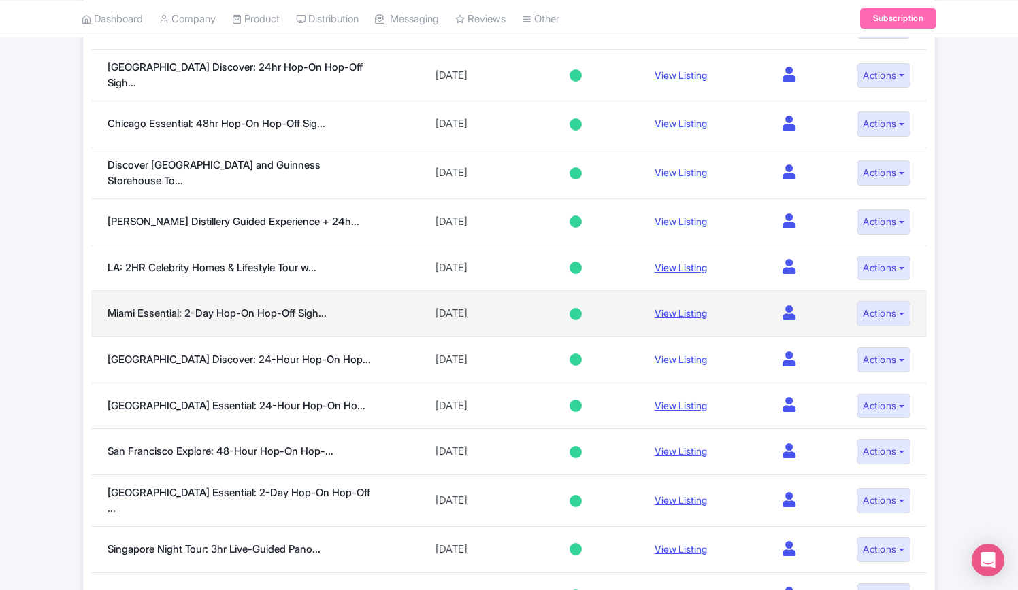
scroll to position [544, 0]
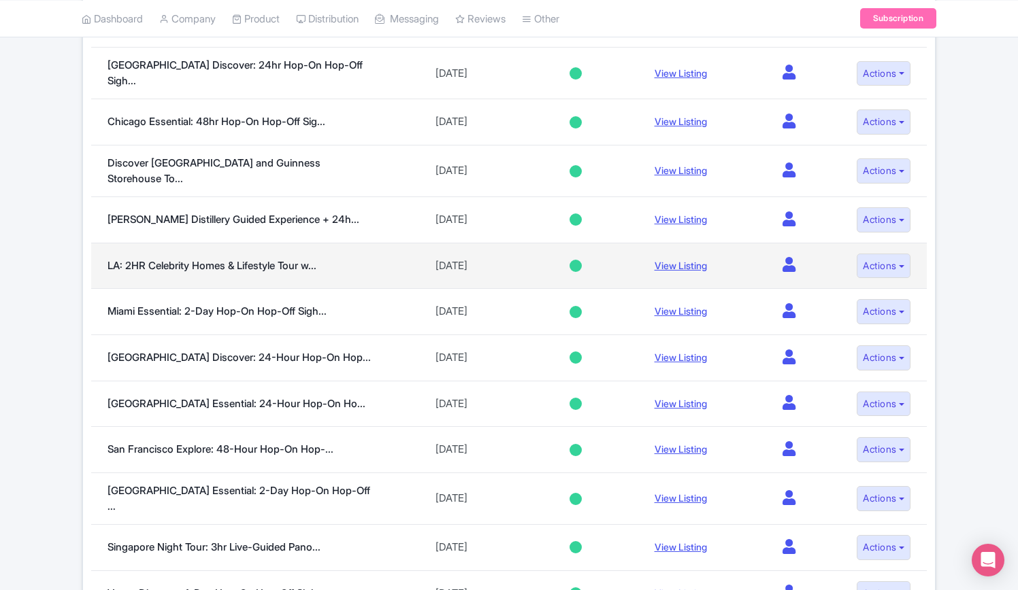
click at [569, 260] on div at bounding box center [575, 266] width 12 height 12
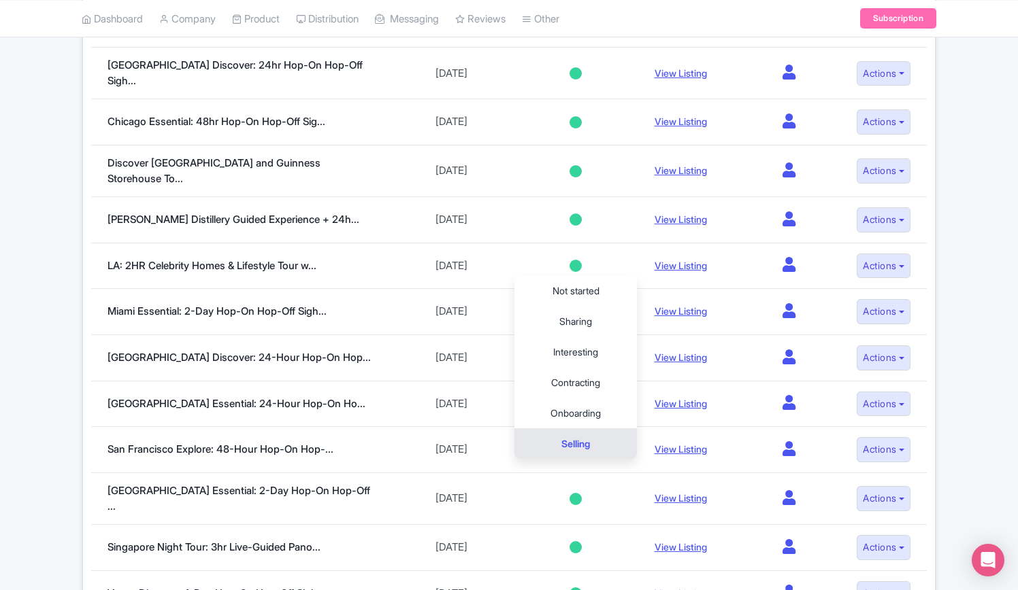
click at [986, 307] on div "Mar 27, 2023 - Mar 27, 2024 View all (1) Add contract 21 Live products 21/21 (a…" at bounding box center [509, 275] width 1018 height 1382
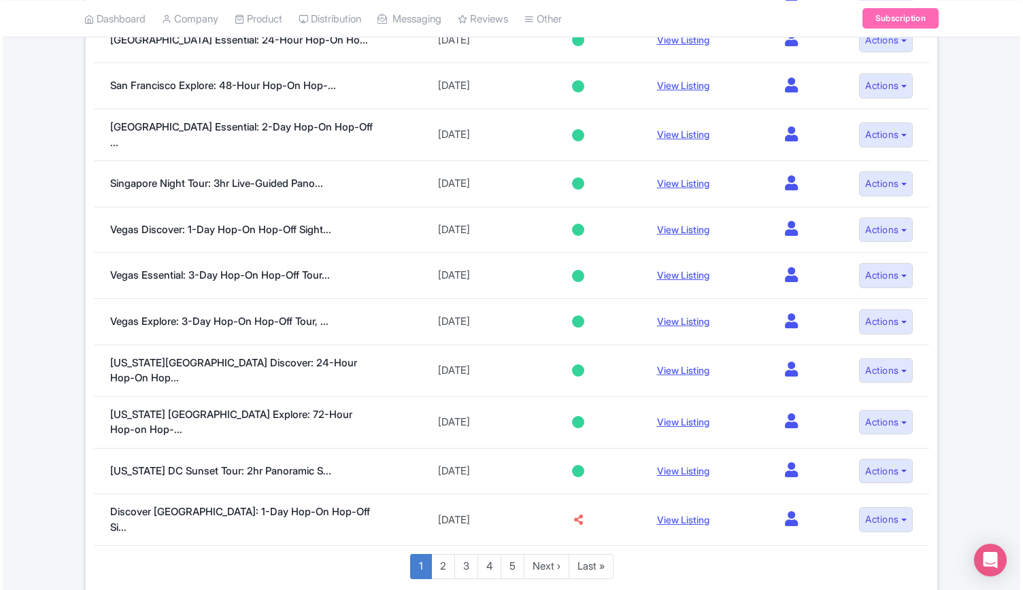
scroll to position [921, 0]
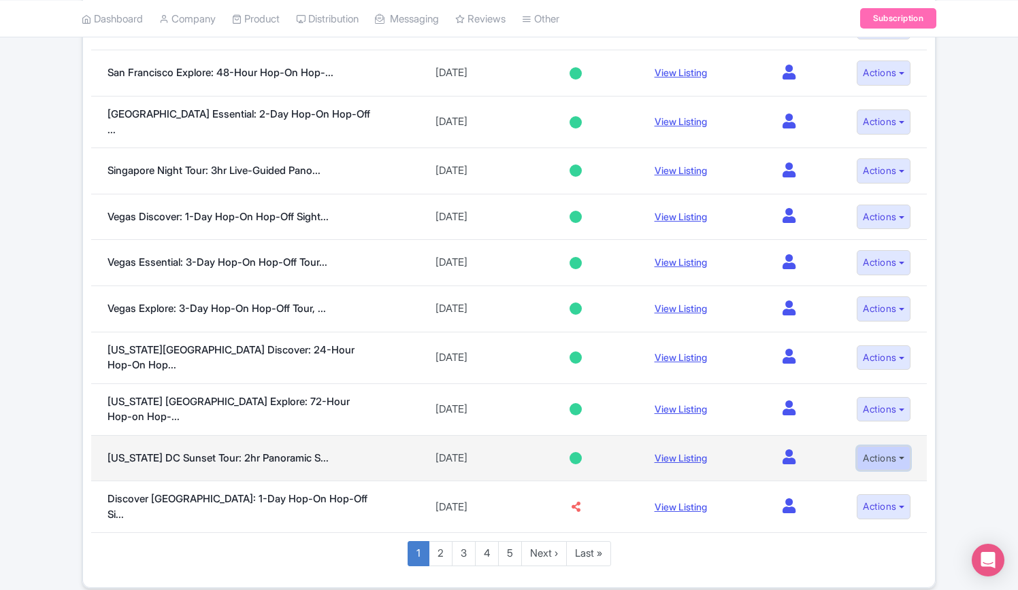
click at [888, 446] on button "Actions" at bounding box center [883, 458] width 54 height 25
click at [838, 478] on link "Edit listing" at bounding box center [849, 488] width 129 height 21
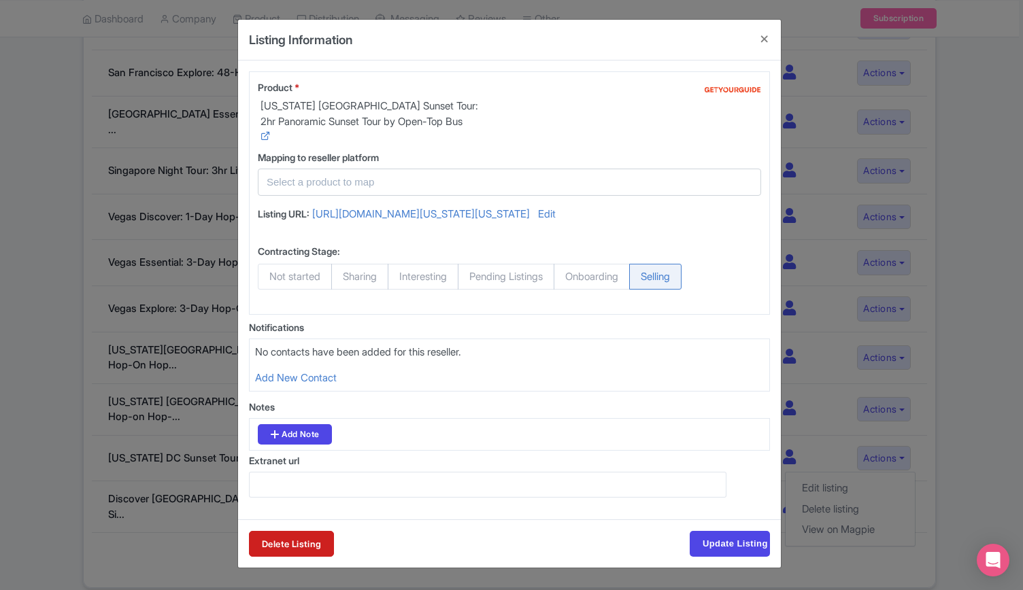
scroll to position [39, 0]
click at [429, 207] on link "https://www.getyourguide.com/washington-dc-l62/washington-dc-big-bus-open-top-p…" at bounding box center [421, 216] width 218 height 18
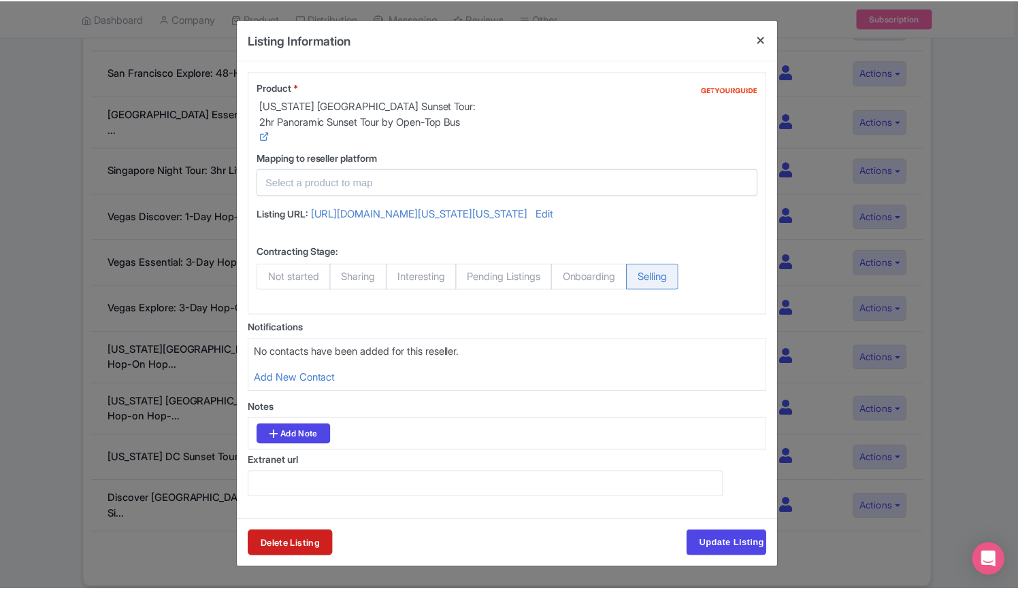
scroll to position [0, 0]
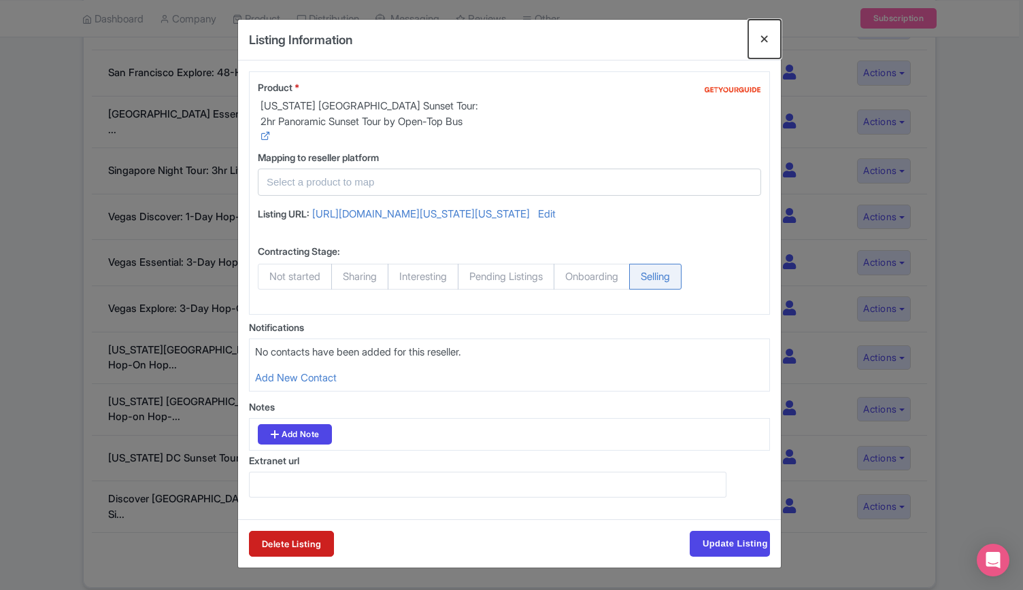
click at [765, 37] on button "Close" at bounding box center [764, 39] width 33 height 39
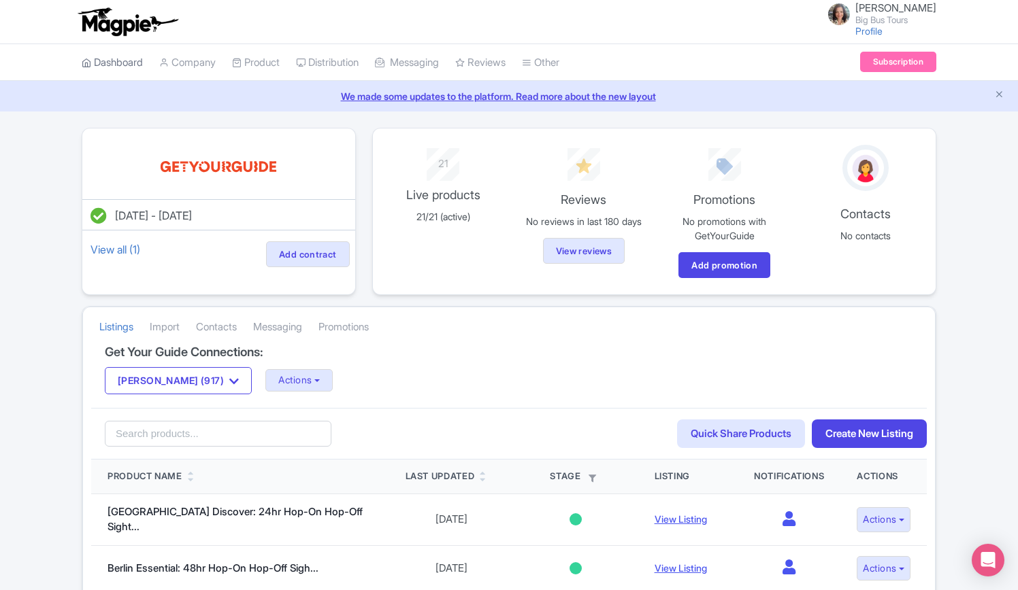
click at [114, 61] on link "Dashboard" at bounding box center [112, 62] width 61 height 37
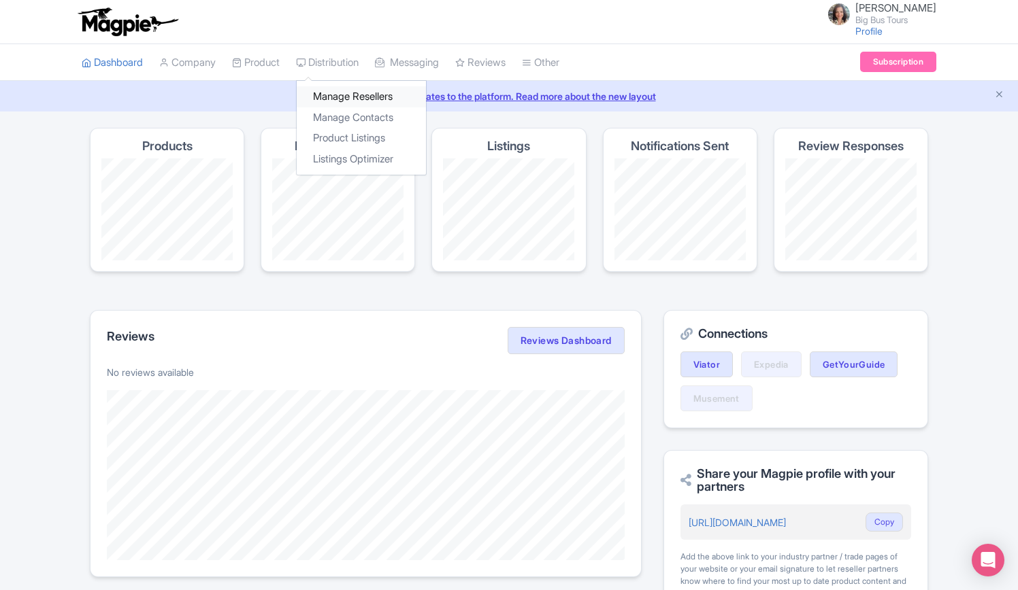
click at [369, 93] on link "Manage Resellers" at bounding box center [361, 96] width 129 height 21
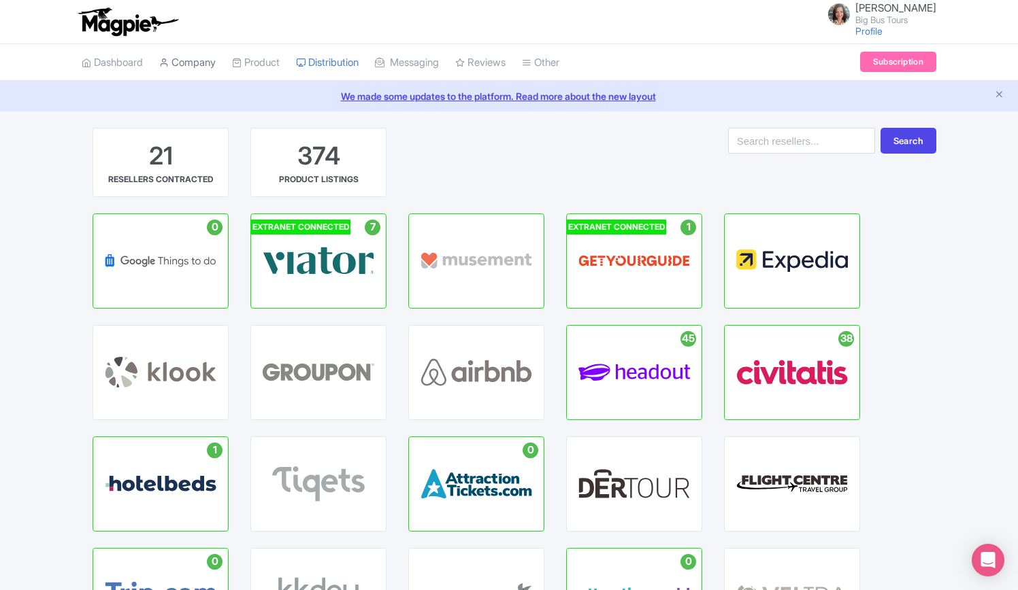
click at [197, 59] on link "Company" at bounding box center [187, 62] width 56 height 37
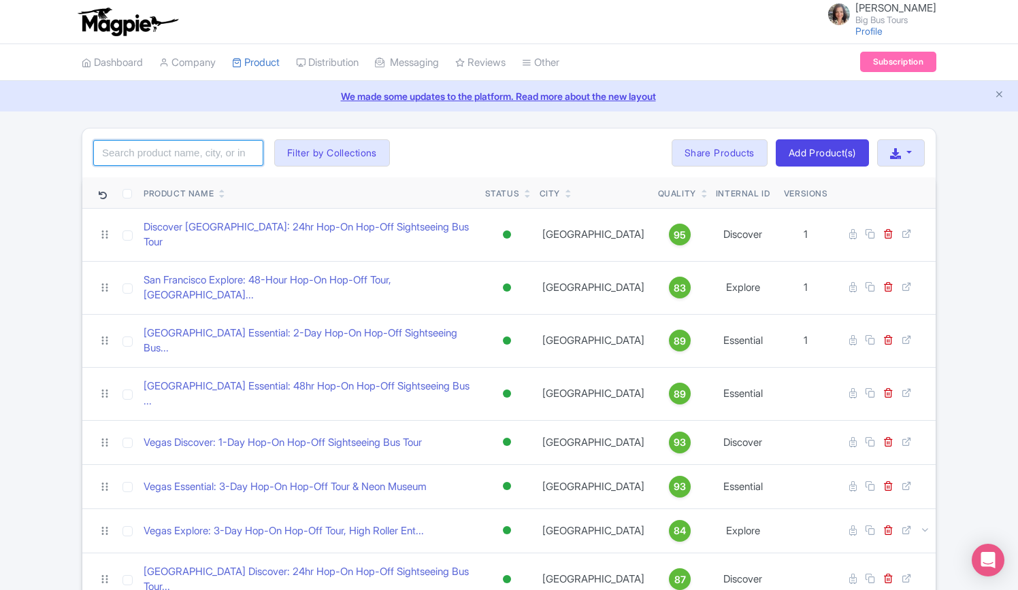
click at [207, 150] on input "search" at bounding box center [178, 153] width 170 height 26
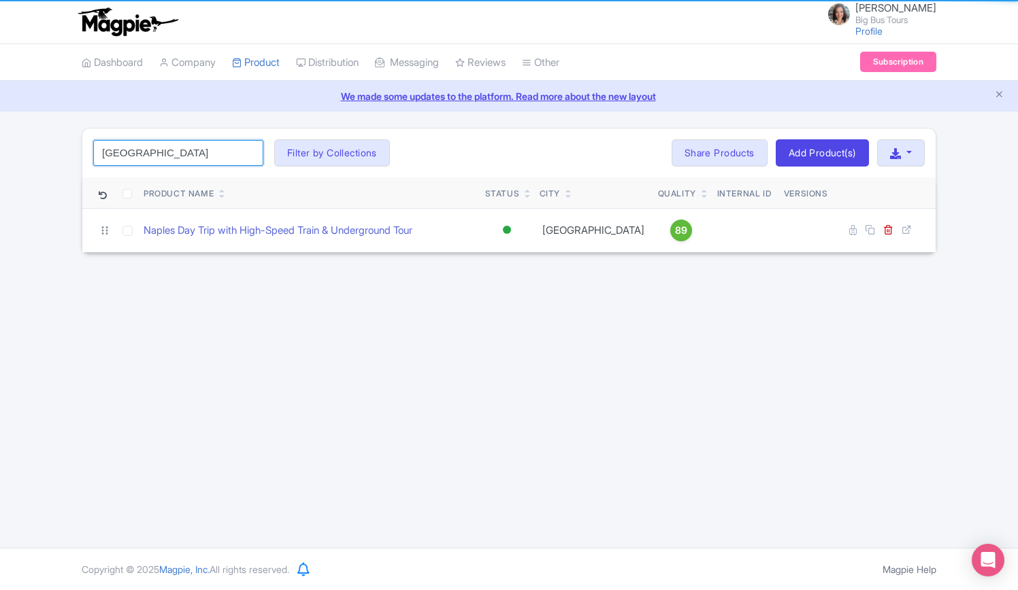
type input "[GEOGRAPHIC_DATA]"
click button "Search" at bounding box center [0, 0] width 0 height 0
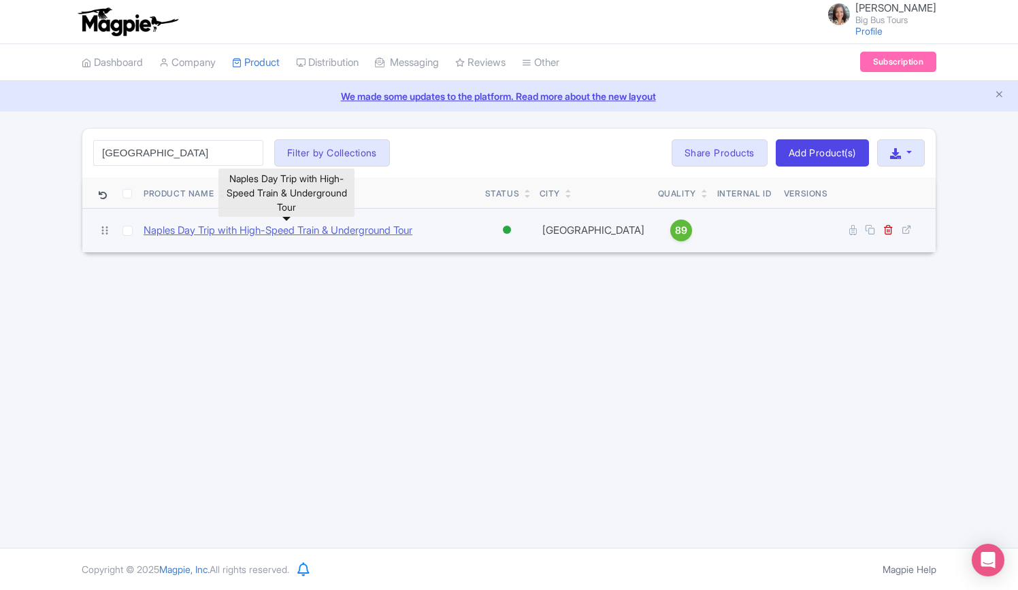
click at [246, 227] on link "Naples Day Trip with High-Speed Train & Underground Tour" at bounding box center [278, 231] width 269 height 16
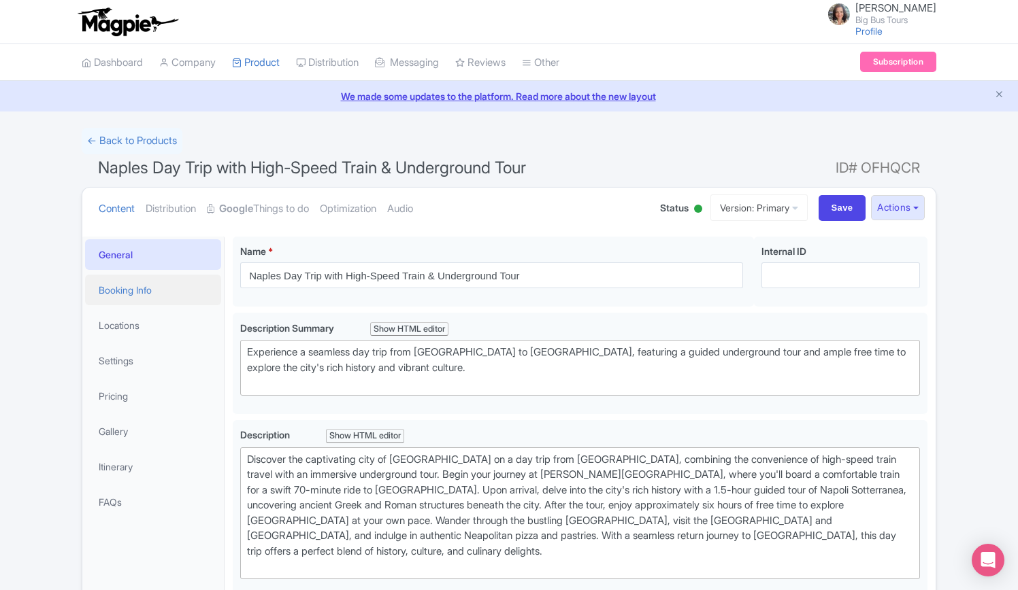
click at [116, 285] on link "Booking Info" at bounding box center [153, 290] width 136 height 31
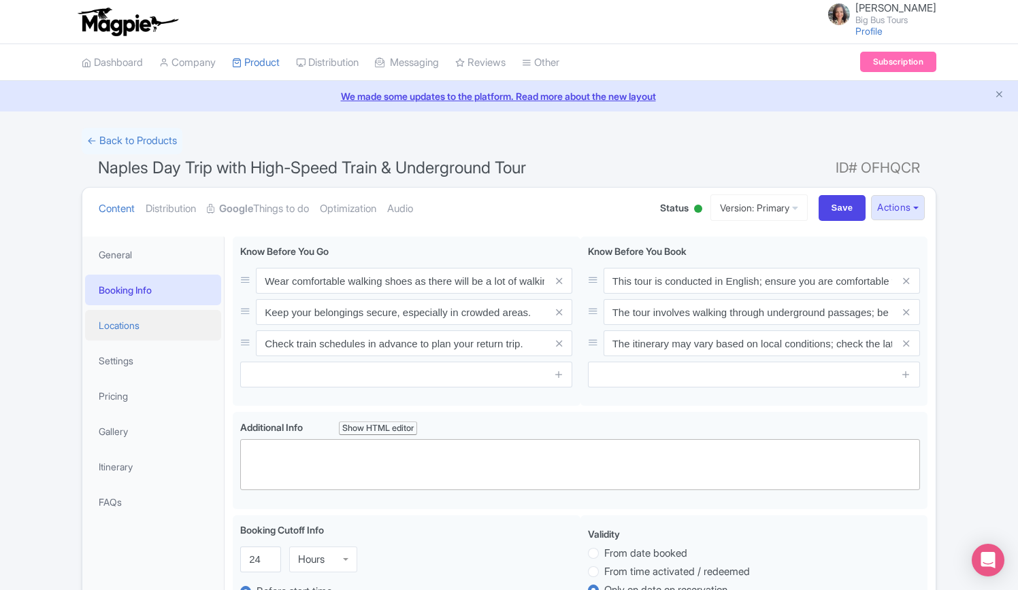
click at [129, 325] on link "Locations" at bounding box center [153, 325] width 136 height 31
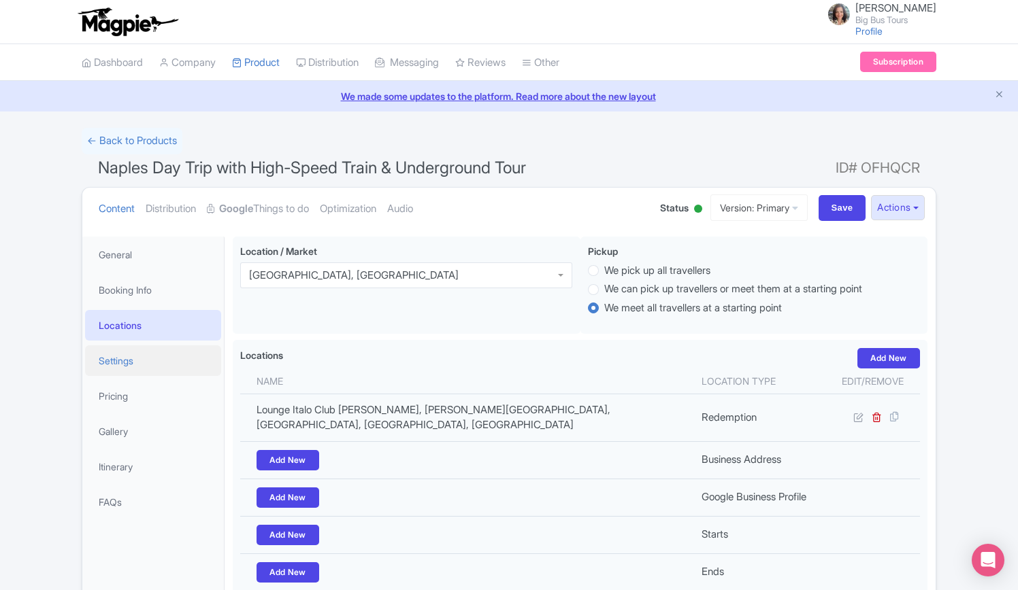
click at [127, 356] on link "Settings" at bounding box center [153, 361] width 136 height 31
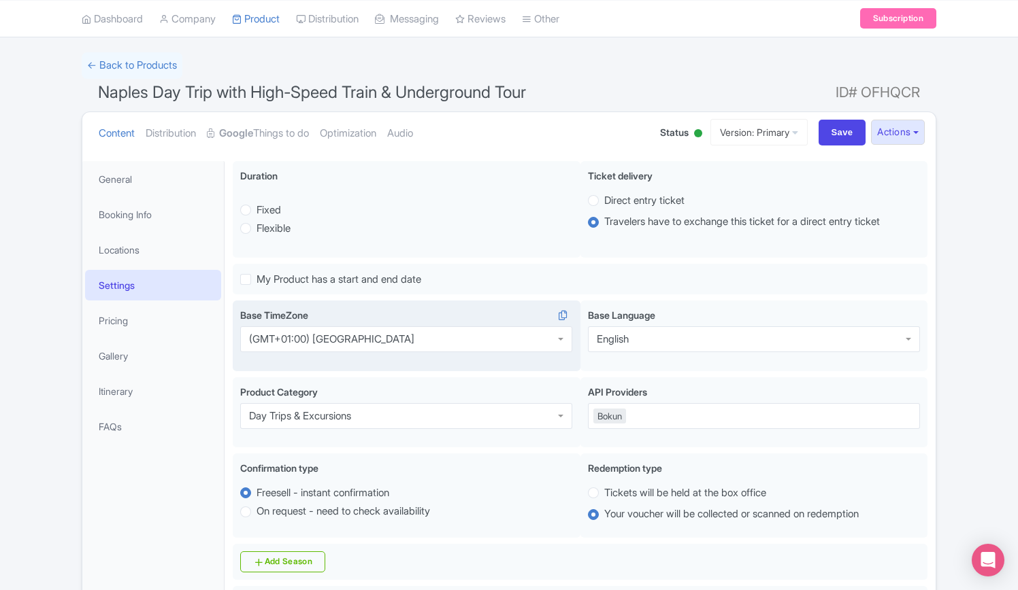
scroll to position [136, 0]
